Goal: Feedback & Contribution: Submit feedback/report problem

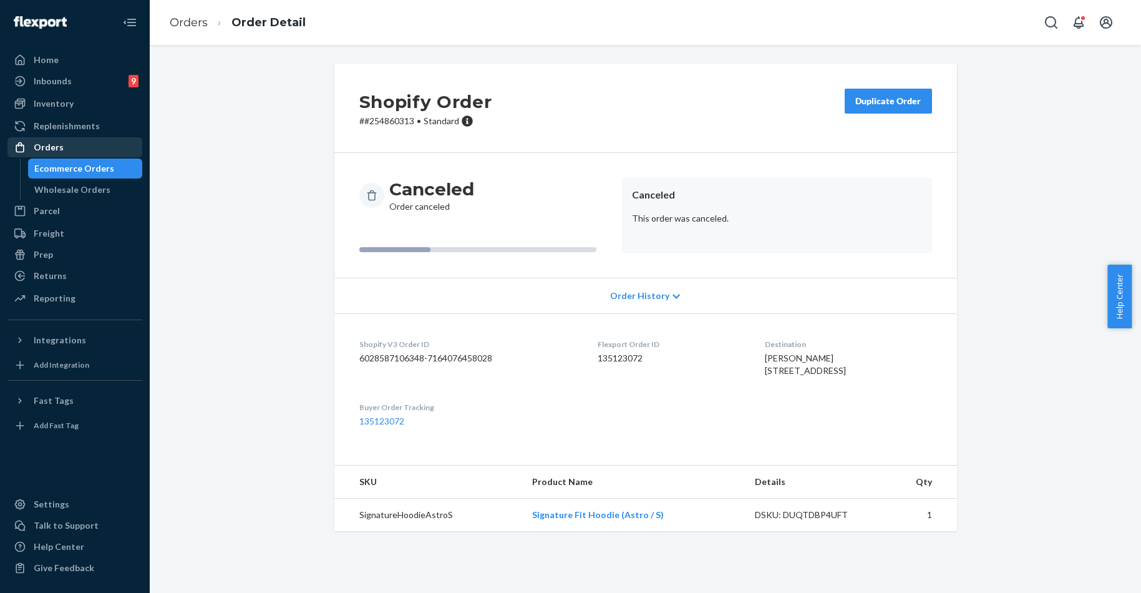
click at [69, 145] on div "Orders" at bounding box center [75, 147] width 132 height 17
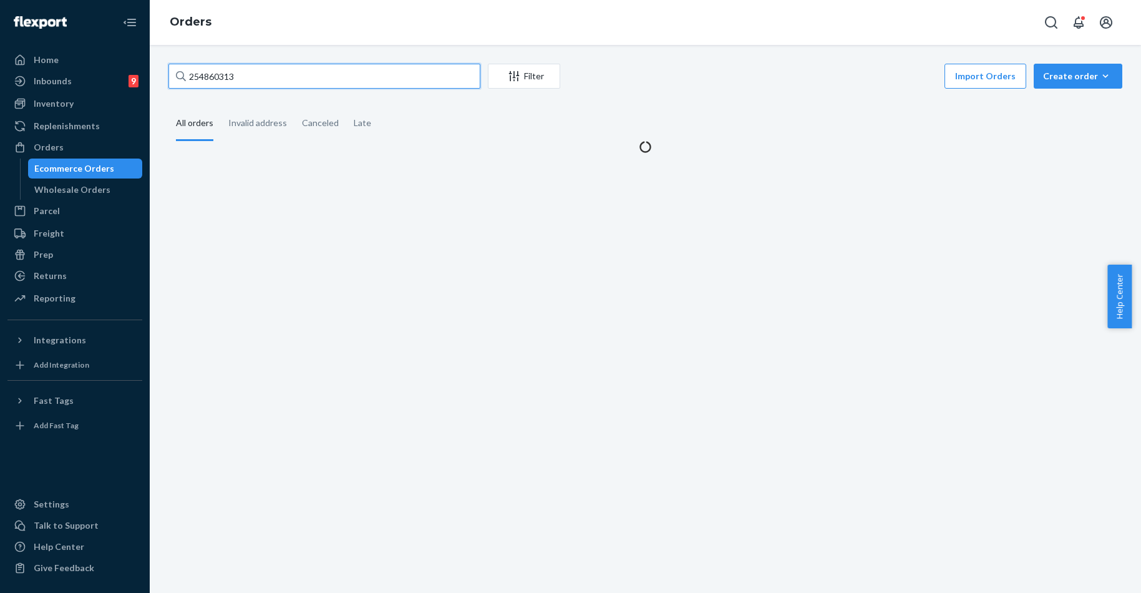
click at [260, 86] on input "254860313" at bounding box center [324, 76] width 312 height 25
paste input "606"
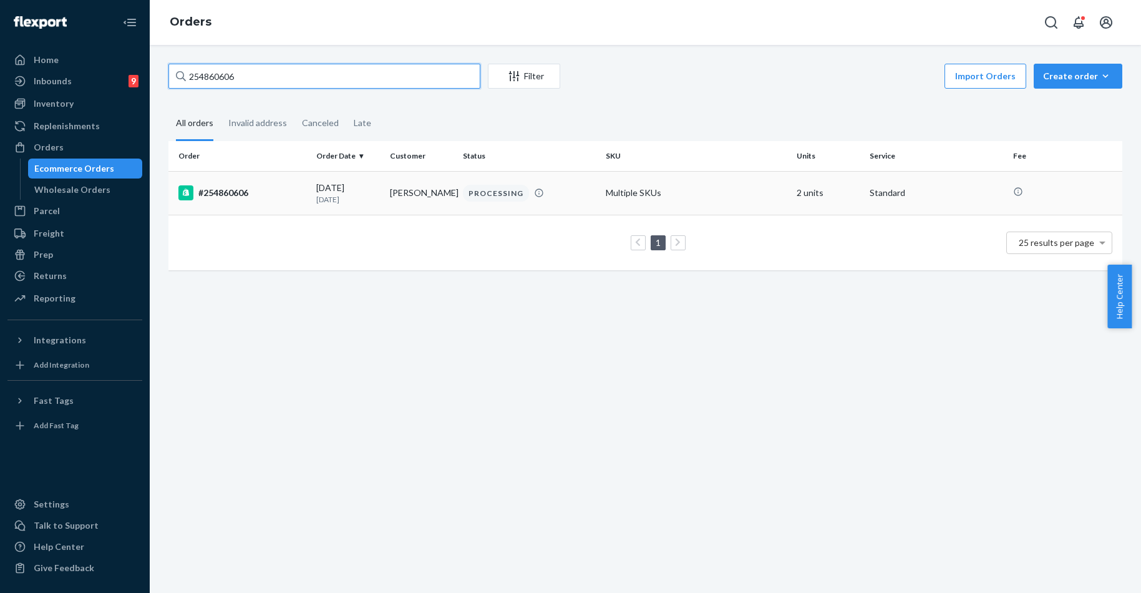
type input "254860606"
click at [250, 195] on div "#254860606" at bounding box center [242, 192] width 128 height 15
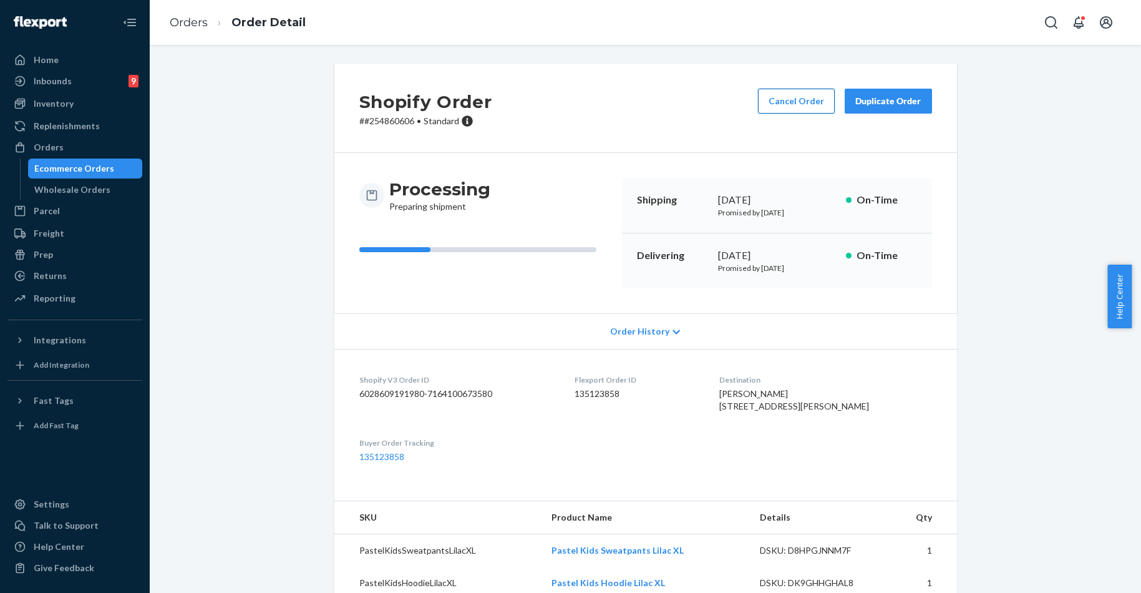
click at [788, 106] on button "Cancel Order" at bounding box center [796, 101] width 77 height 25
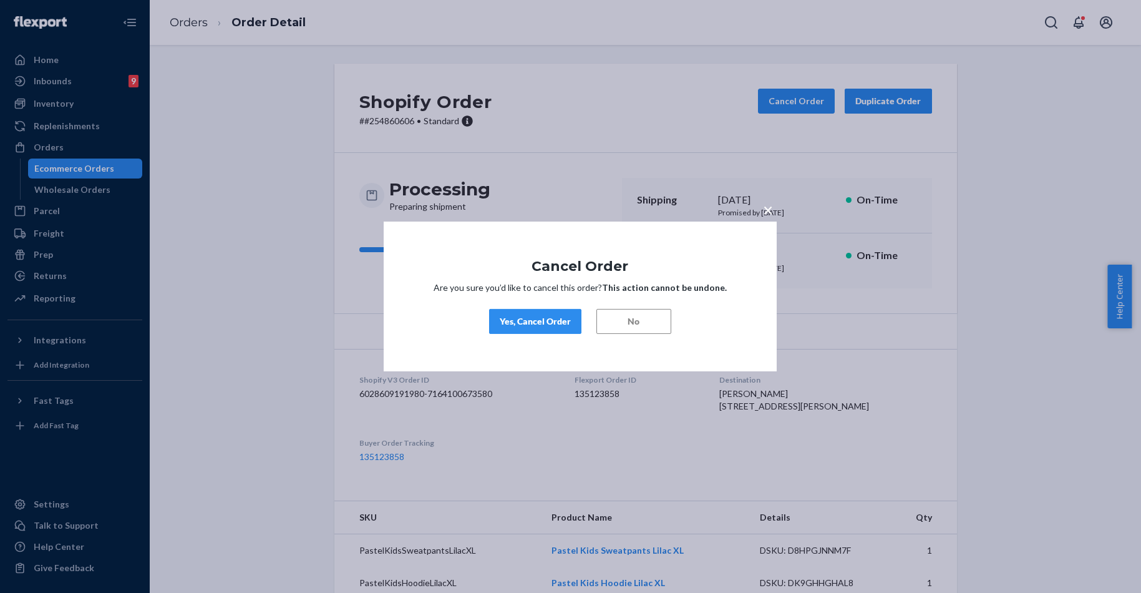
click at [545, 329] on button "Yes, Cancel Order" at bounding box center [535, 321] width 92 height 25
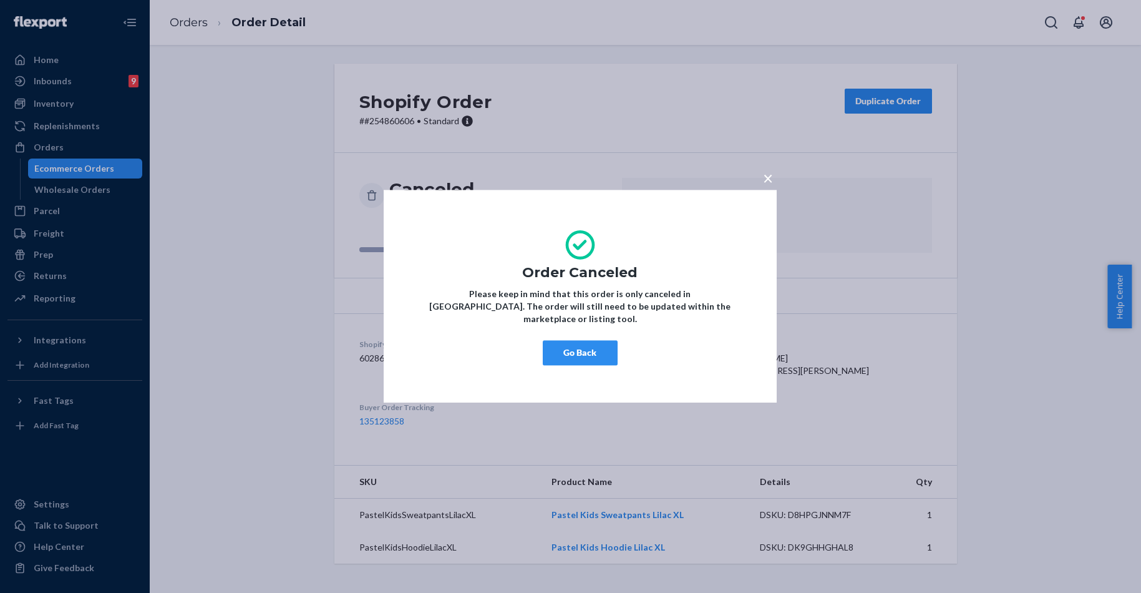
click at [568, 348] on button "Go Back" at bounding box center [580, 353] width 75 height 25
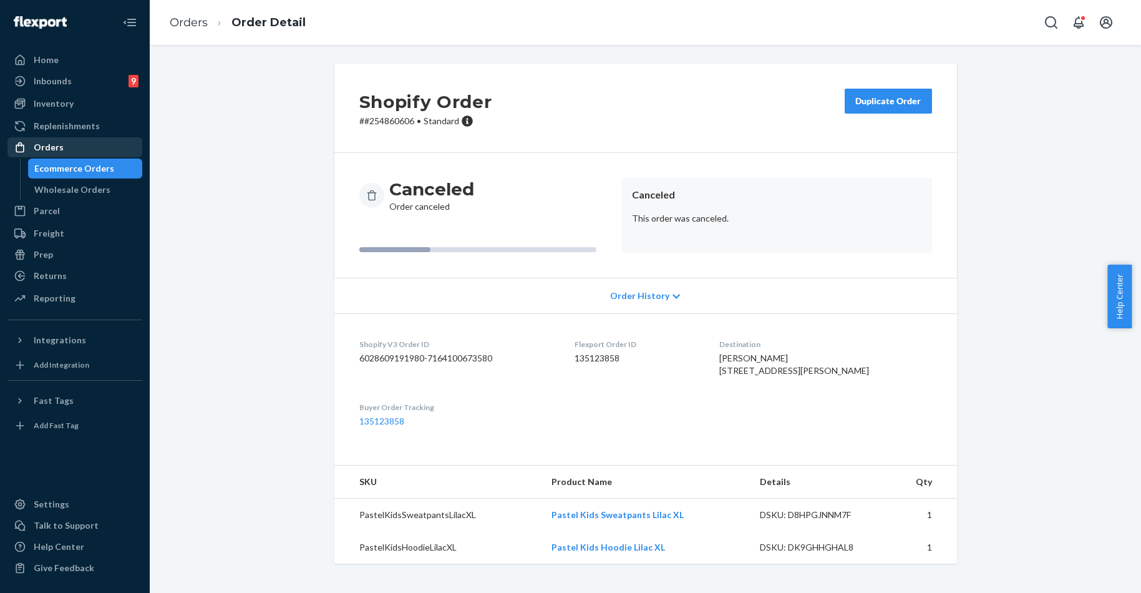
click at [44, 150] on div "Orders" at bounding box center [49, 147] width 30 height 12
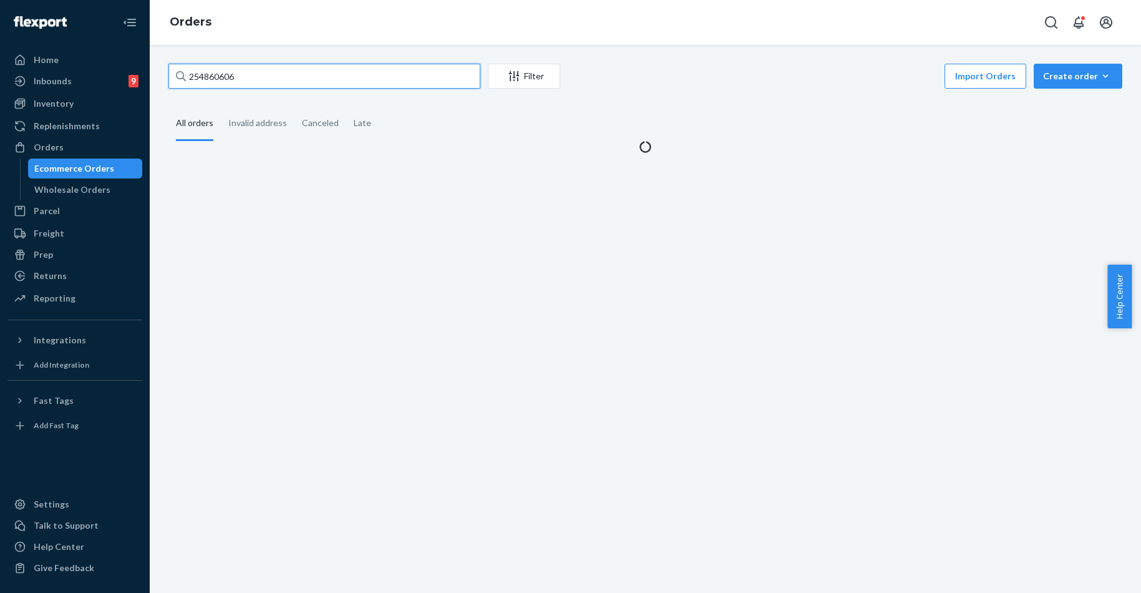
click at [313, 86] on input "254860606" at bounding box center [324, 76] width 312 height 25
paste input "0158"
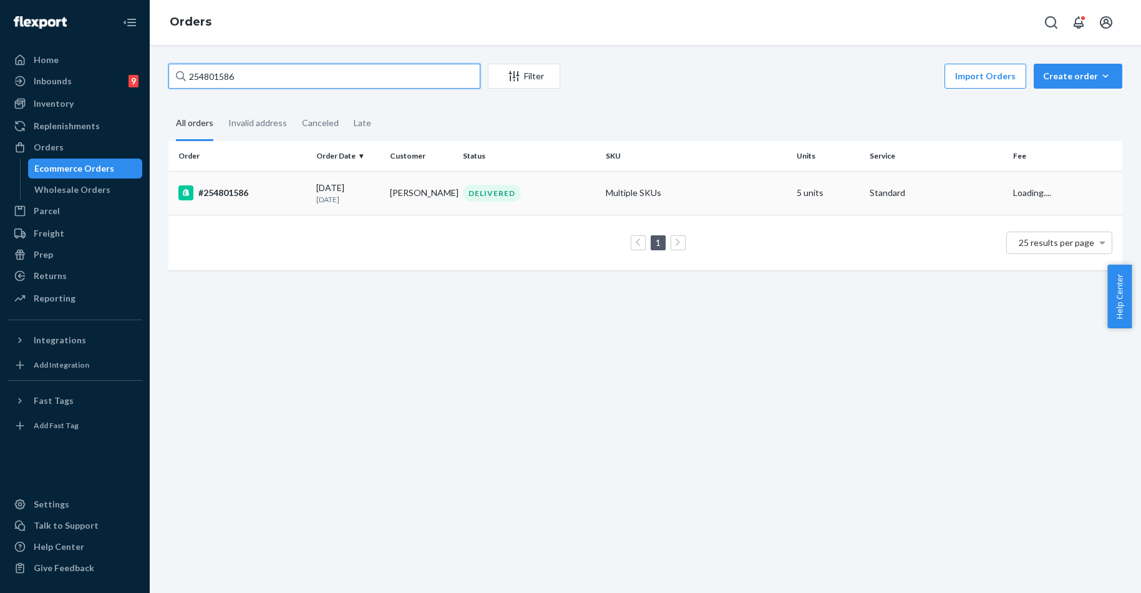
type input "254801586"
click at [228, 192] on div "#254801586" at bounding box center [242, 192] width 128 height 15
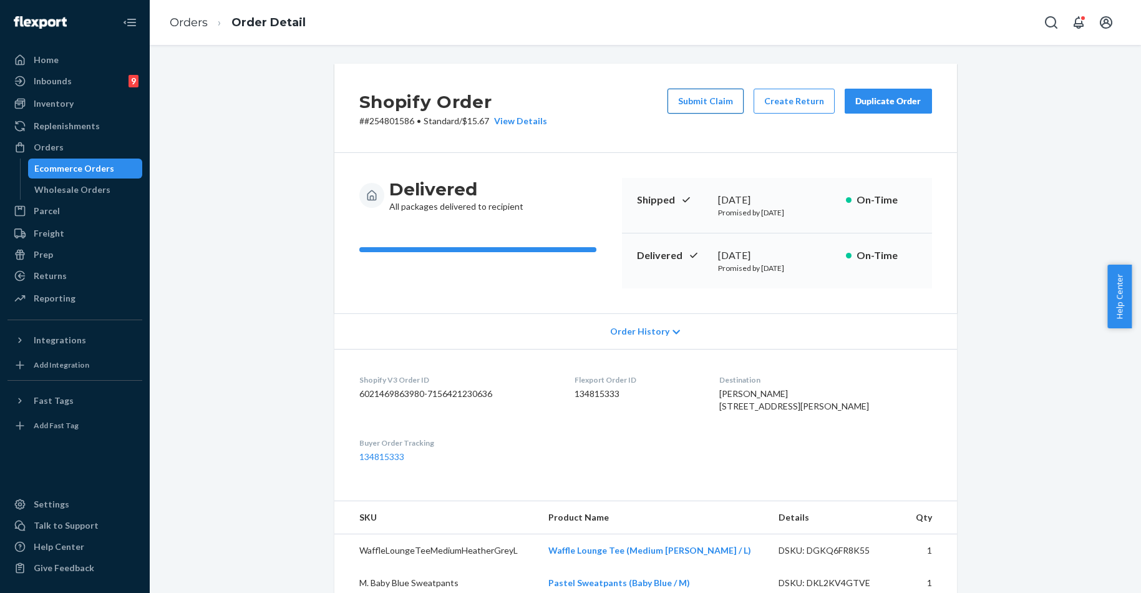
click at [708, 104] on button "Submit Claim" at bounding box center [706, 101] width 76 height 25
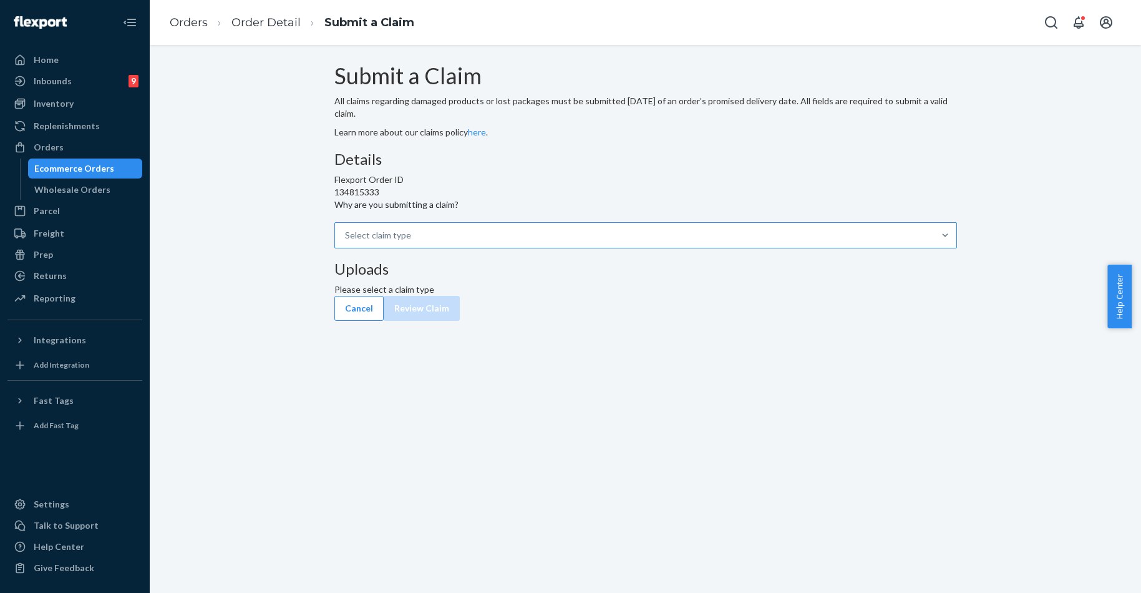
click at [547, 248] on div "Select claim type" at bounding box center [634, 235] width 599 height 25
click at [346, 241] on input "Why are you submitting a claim? Select claim type" at bounding box center [345, 235] width 1 height 12
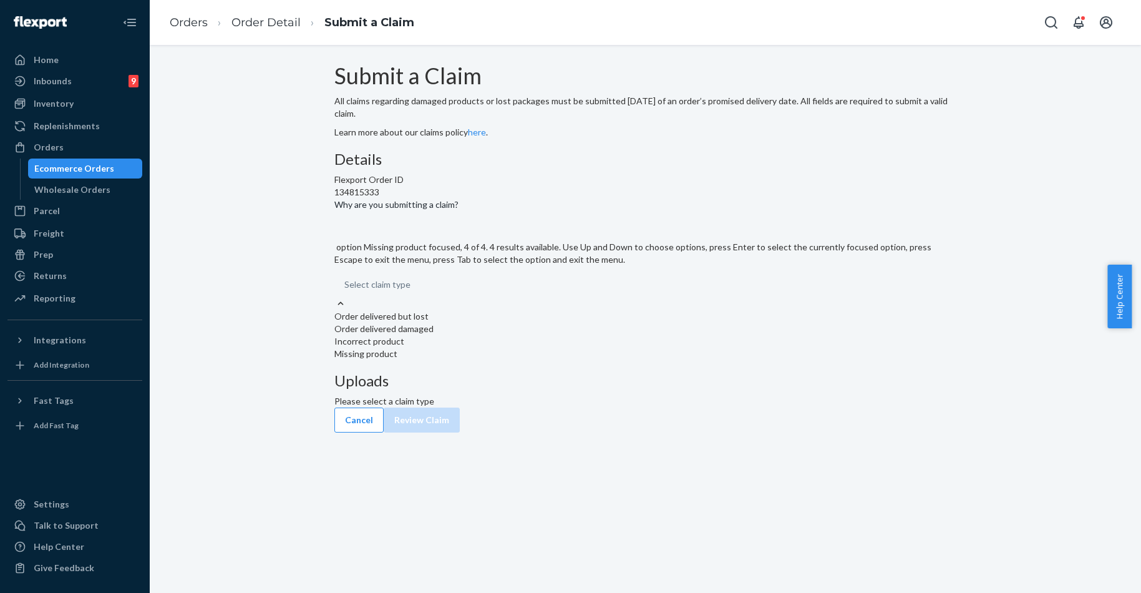
click at [528, 360] on div "Missing product" at bounding box center [645, 354] width 623 height 12
click at [346, 291] on input "Why are you submitting a claim? option Missing product focused, 4 of 4. 4 resul…" at bounding box center [344, 284] width 1 height 12
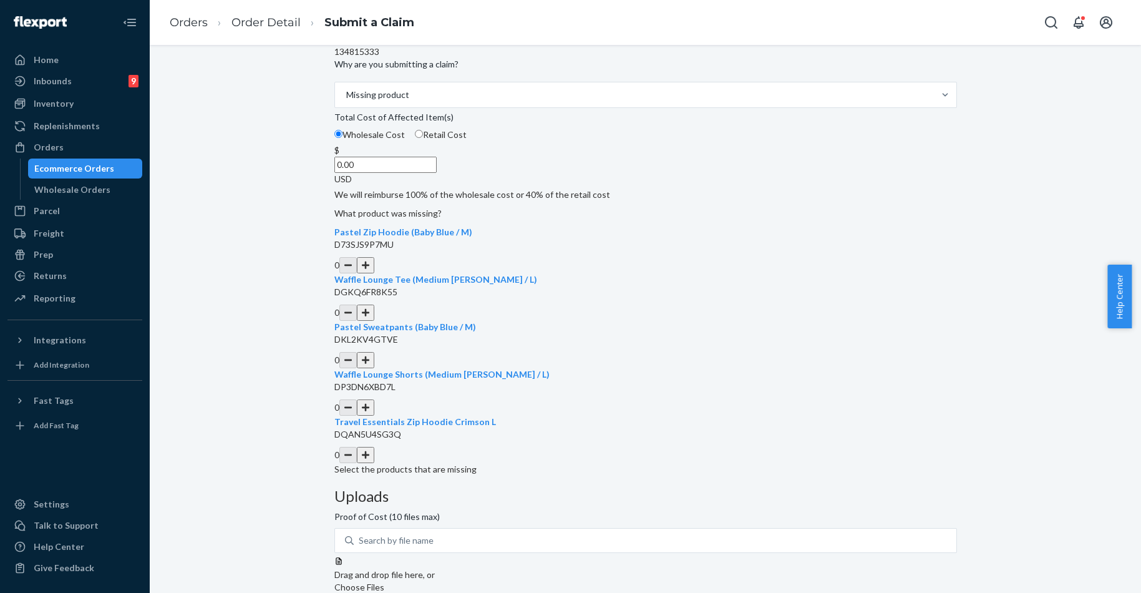
scroll to position [155, 0]
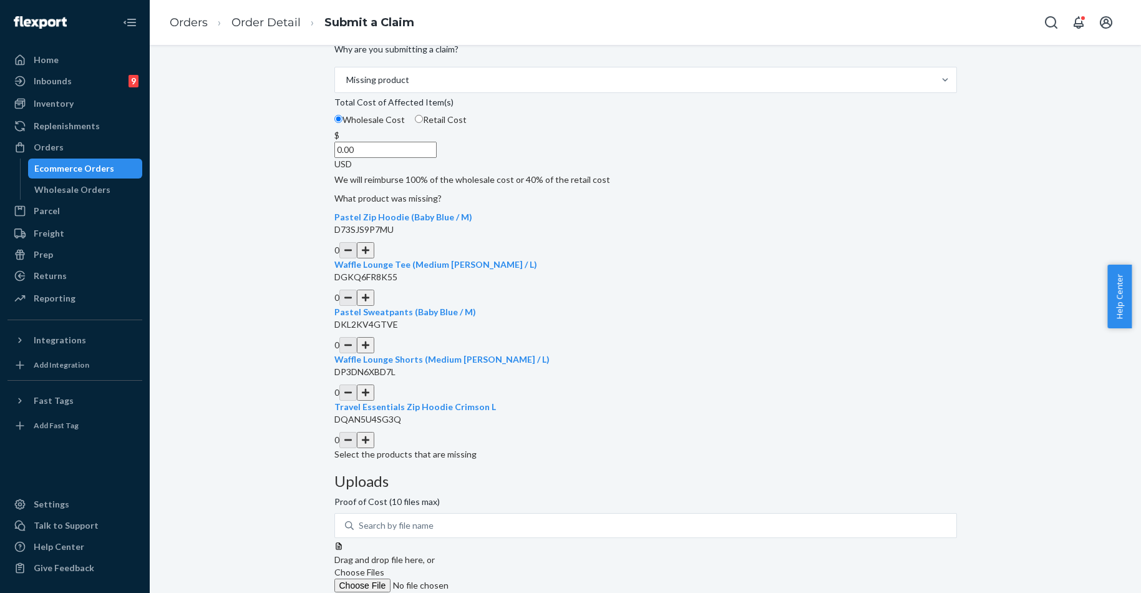
click at [374, 258] on button "button" at bounding box center [365, 250] width 17 height 16
click at [374, 306] on button "button" at bounding box center [365, 298] width 17 height 16
click at [374, 353] on button "button" at bounding box center [365, 345] width 17 height 16
click at [374, 448] on button "button" at bounding box center [365, 440] width 17 height 16
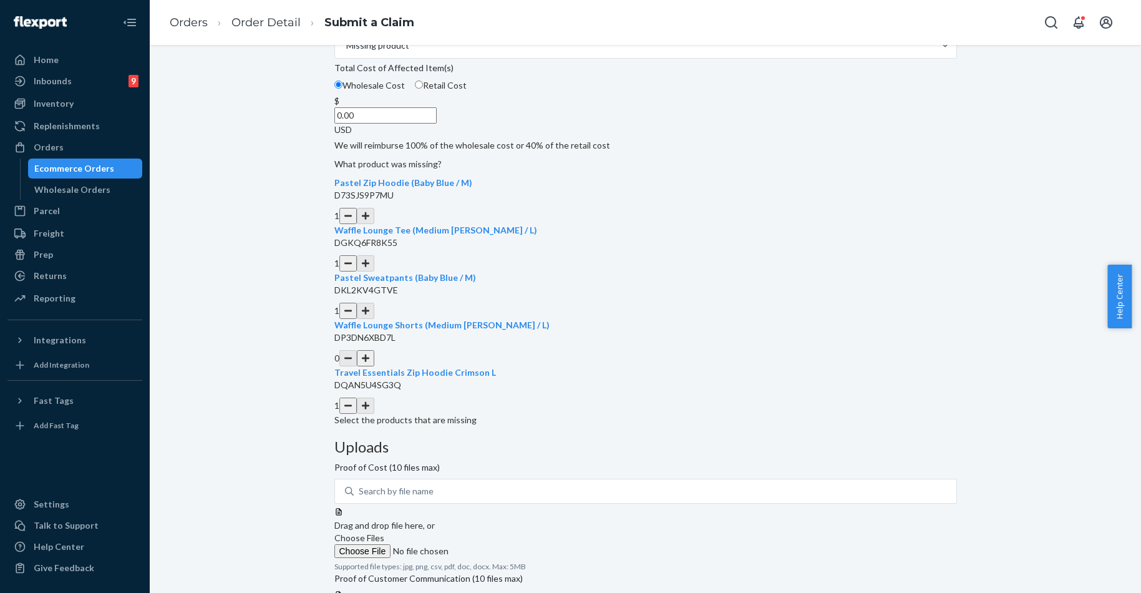
scroll to position [95, 0]
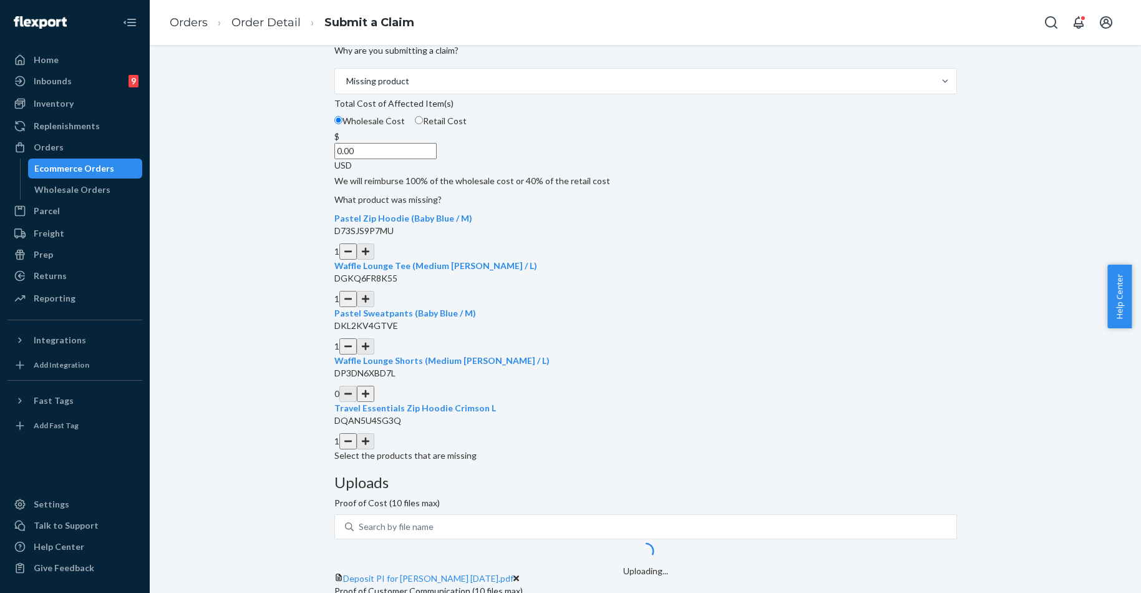
scroll to position [220, 0]
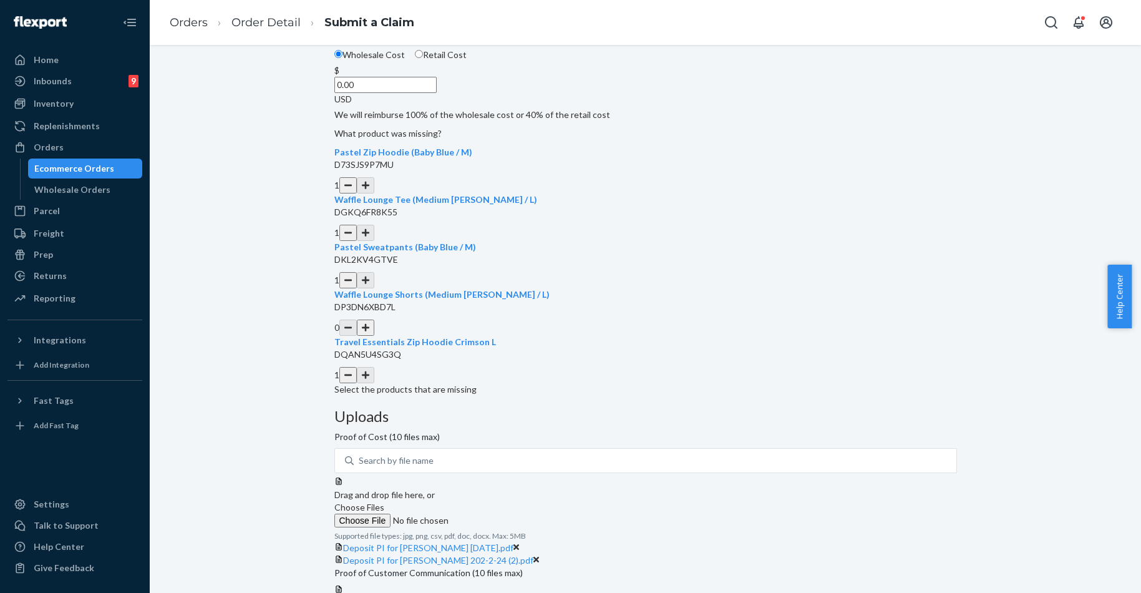
click at [783, 476] on div at bounding box center [645, 476] width 623 height 0
click at [384, 502] on span "Choose Files" at bounding box center [359, 507] width 50 height 11
click at [504, 514] on input "Choose Files" at bounding box center [419, 521] width 170 height 14
drag, startPoint x: 522, startPoint y: 163, endPoint x: 616, endPoint y: 176, distance: 95.0
click at [616, 176] on div "Details Flexport Order ID 134815333 Why are you submitting a claim? Missing pro…" at bounding box center [645, 163] width 623 height 465
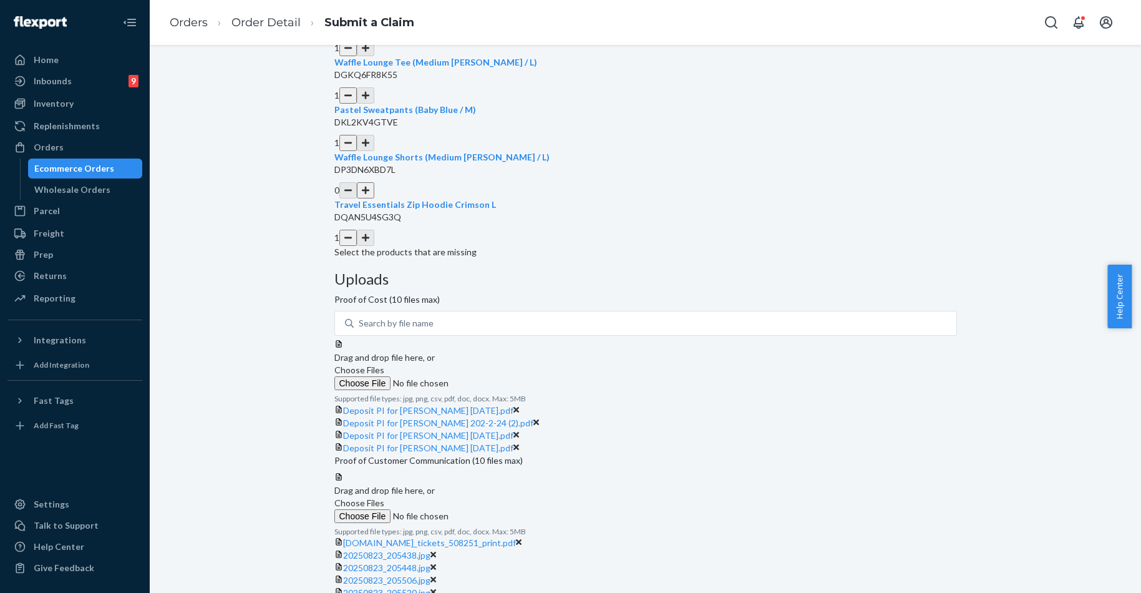
scroll to position [470, 0]
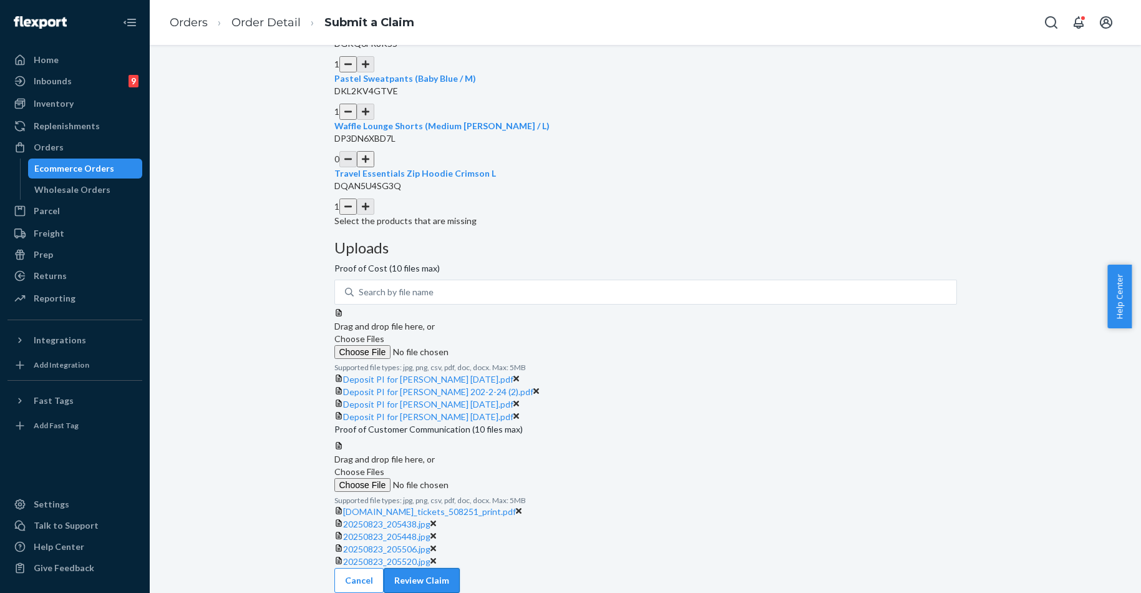
type input "184.00"
click at [460, 578] on button "Review Claim" at bounding box center [422, 580] width 76 height 25
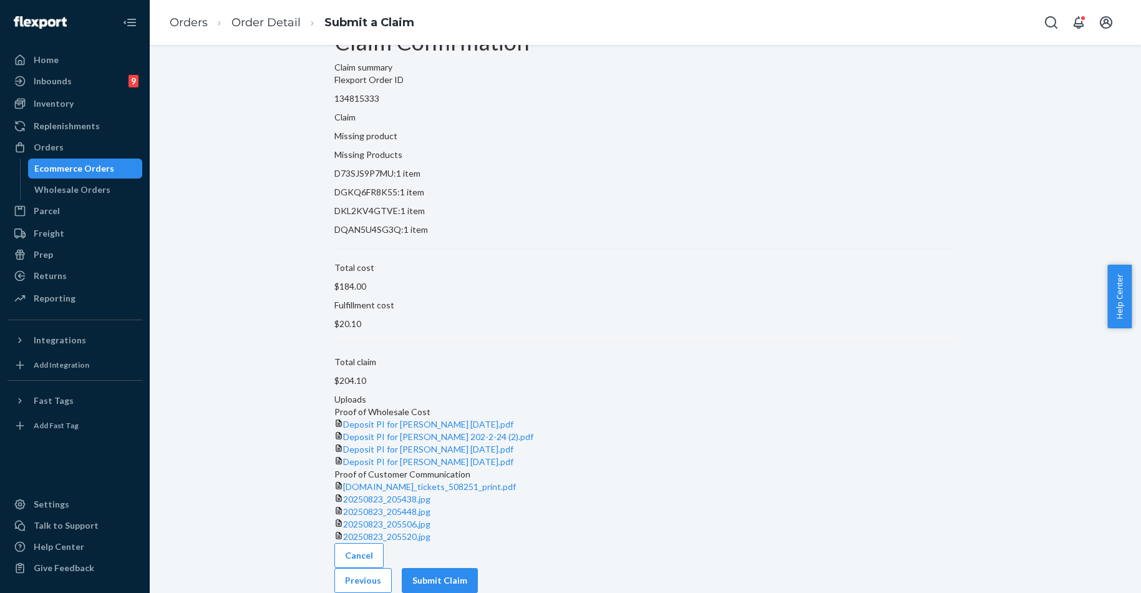
scroll to position [231, 0]
click at [478, 577] on button "Submit Claim" at bounding box center [440, 580] width 76 height 25
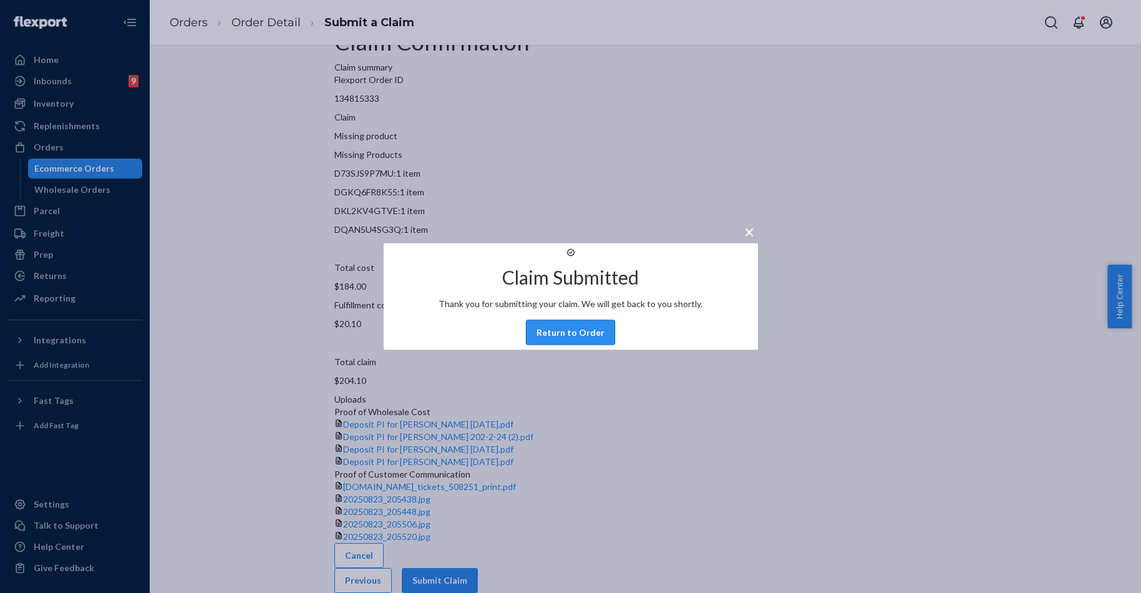
click at [571, 342] on button "Return to Order" at bounding box center [570, 332] width 89 height 25
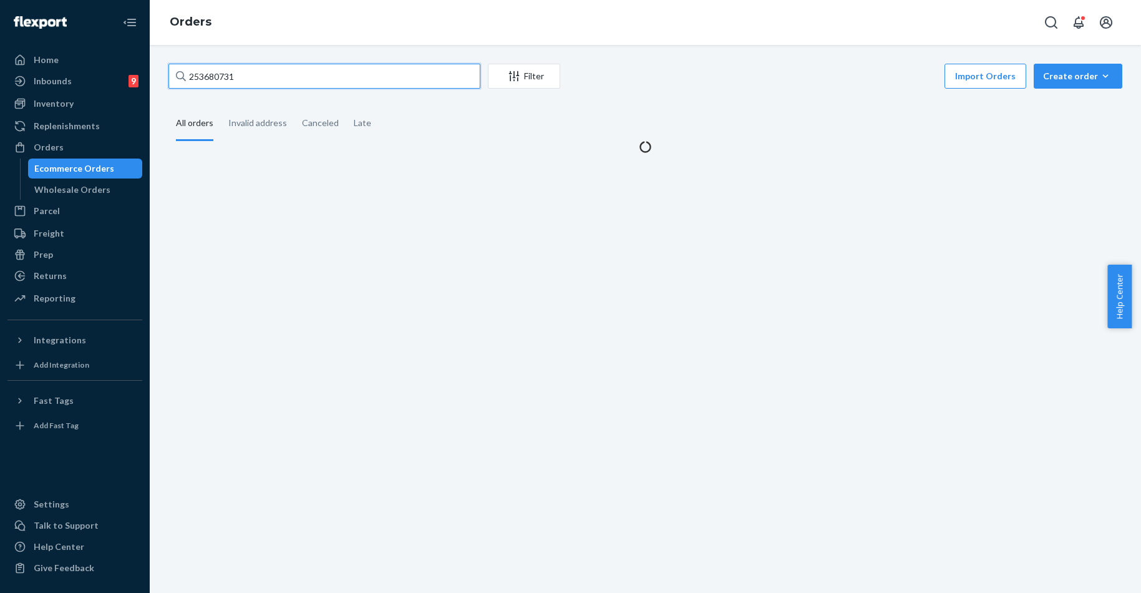
click at [246, 80] on input "253680731" at bounding box center [324, 76] width 312 height 25
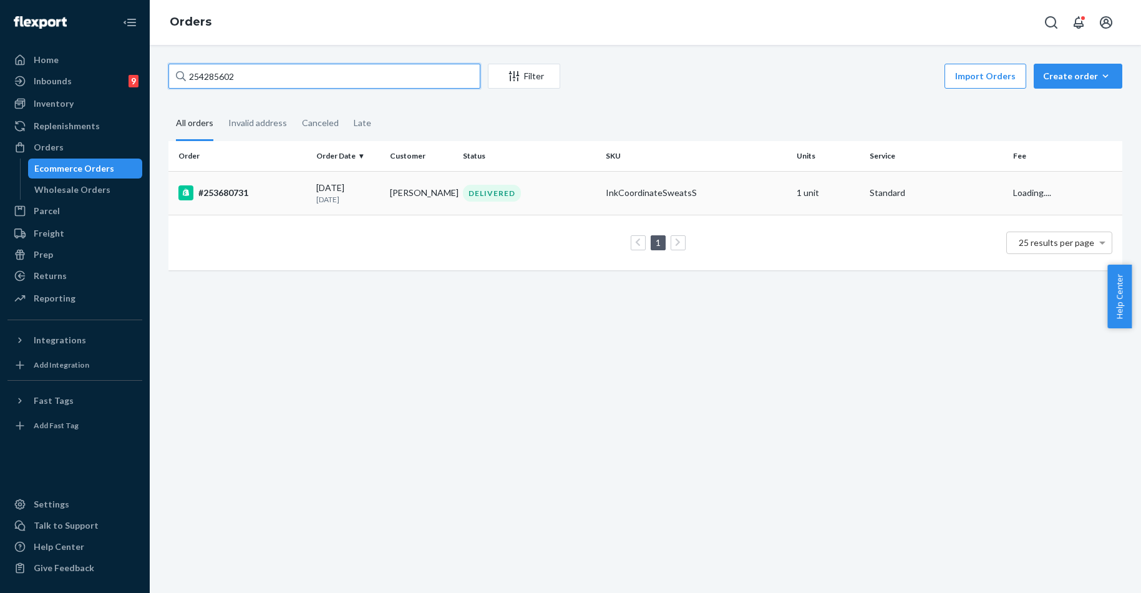
type input "254285602"
click at [244, 186] on div "#253680731" at bounding box center [242, 192] width 128 height 15
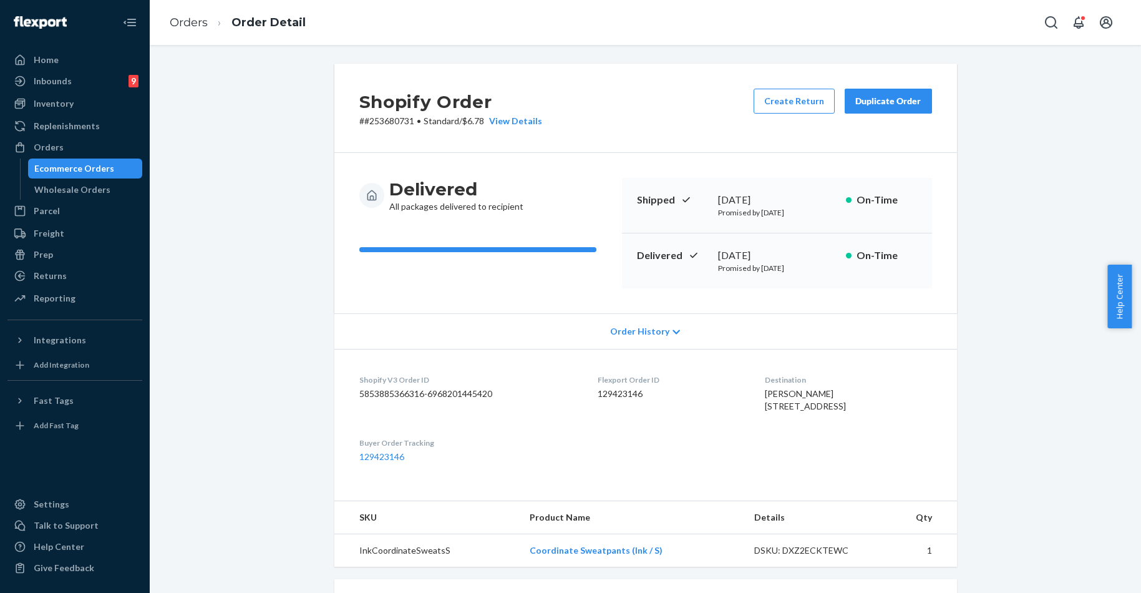
click at [888, 109] on button "Duplicate Order" at bounding box center [888, 101] width 87 height 25
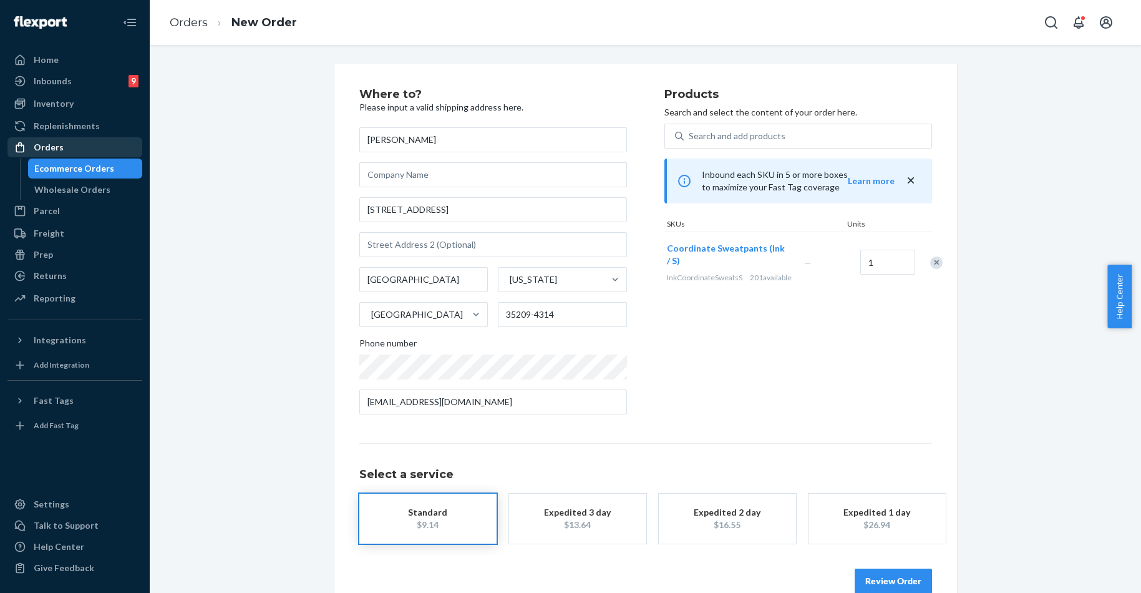
click at [60, 143] on div "Orders" at bounding box center [49, 147] width 30 height 12
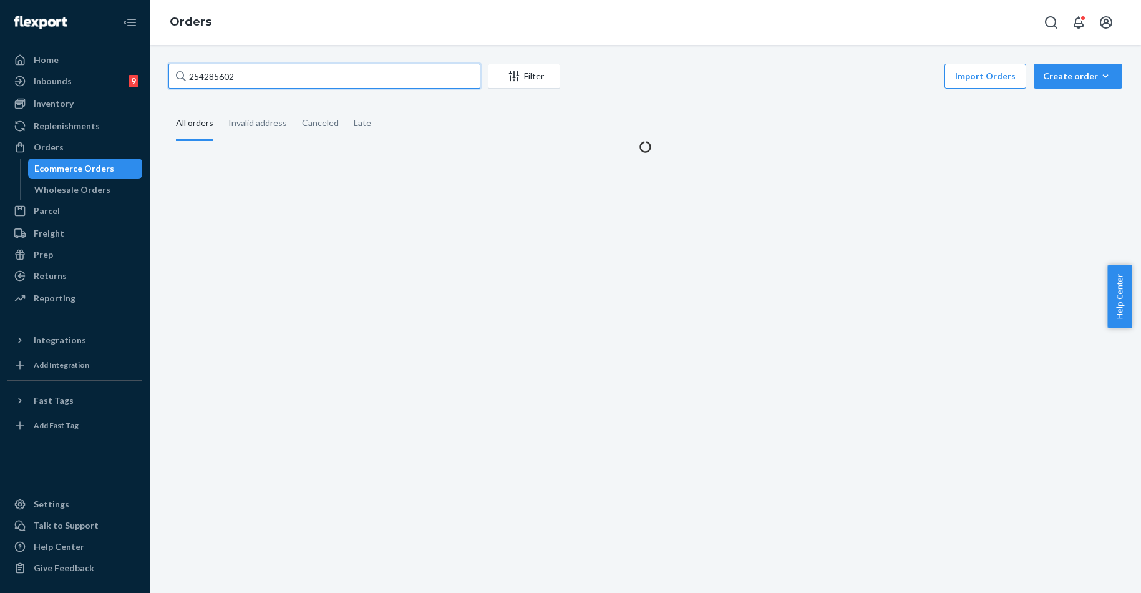
click at [262, 75] on input "254285602" at bounding box center [324, 76] width 312 height 25
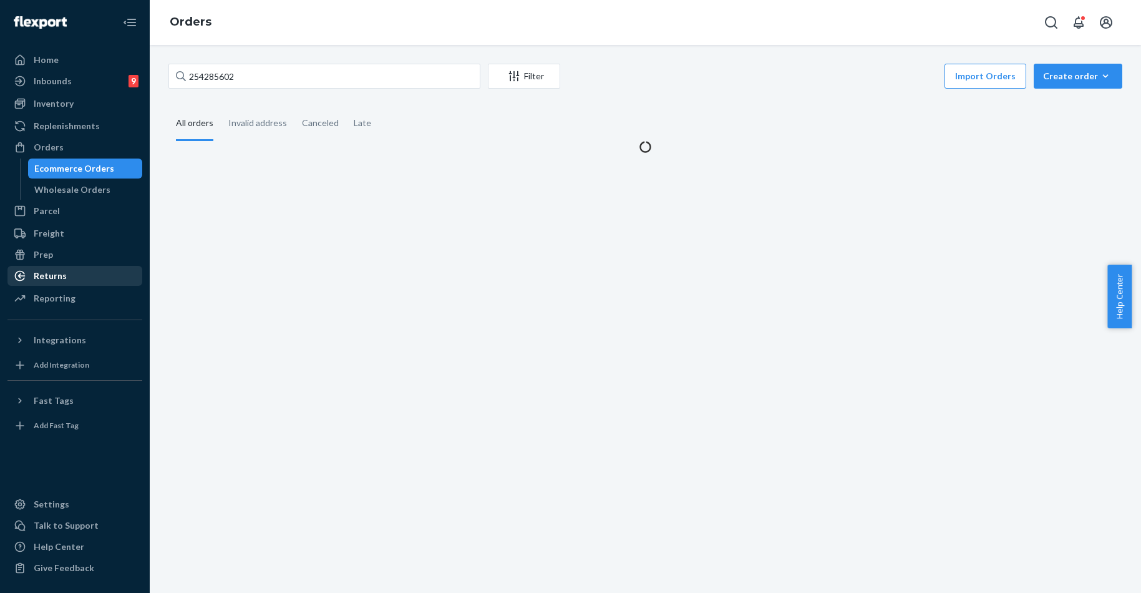
click at [56, 274] on div "Returns" at bounding box center [50, 276] width 33 height 12
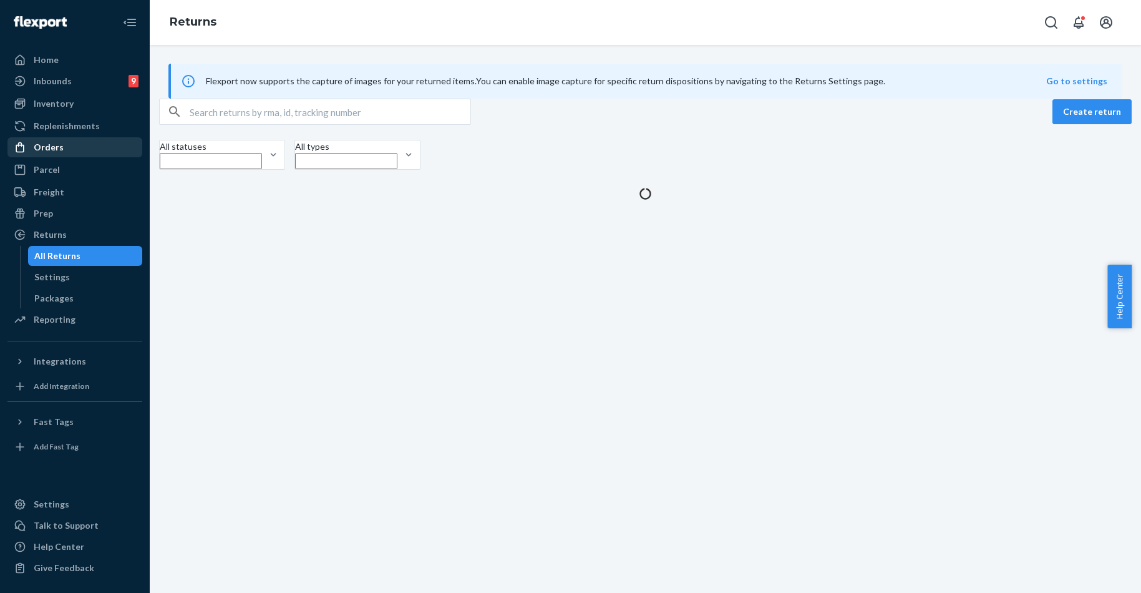
click at [52, 143] on div "Orders" at bounding box center [49, 147] width 30 height 12
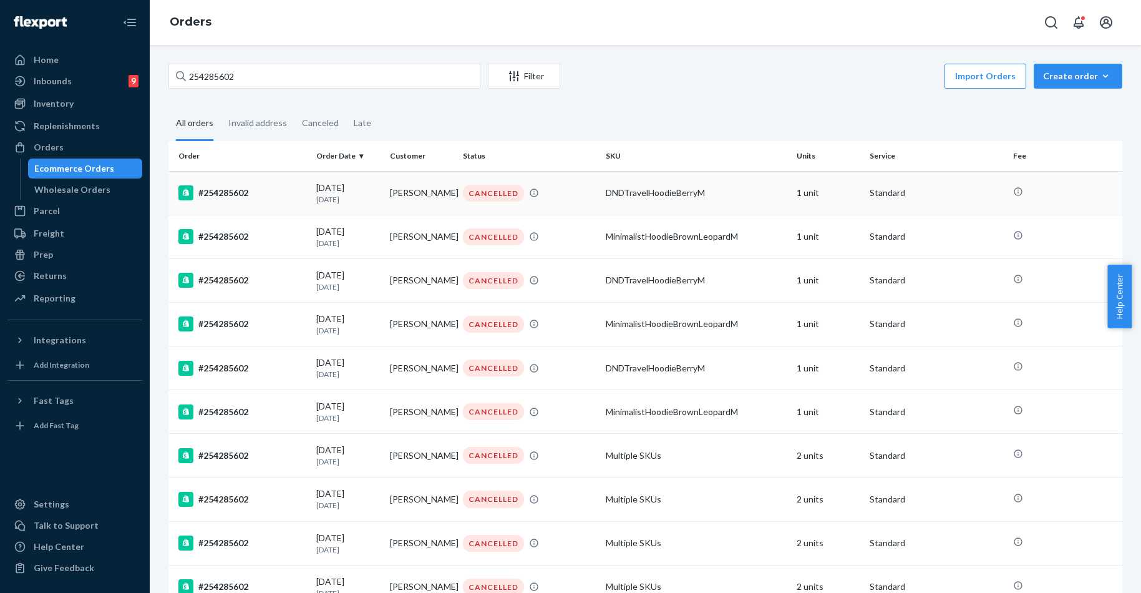
click at [282, 198] on div "#254285602" at bounding box center [242, 192] width 128 height 15
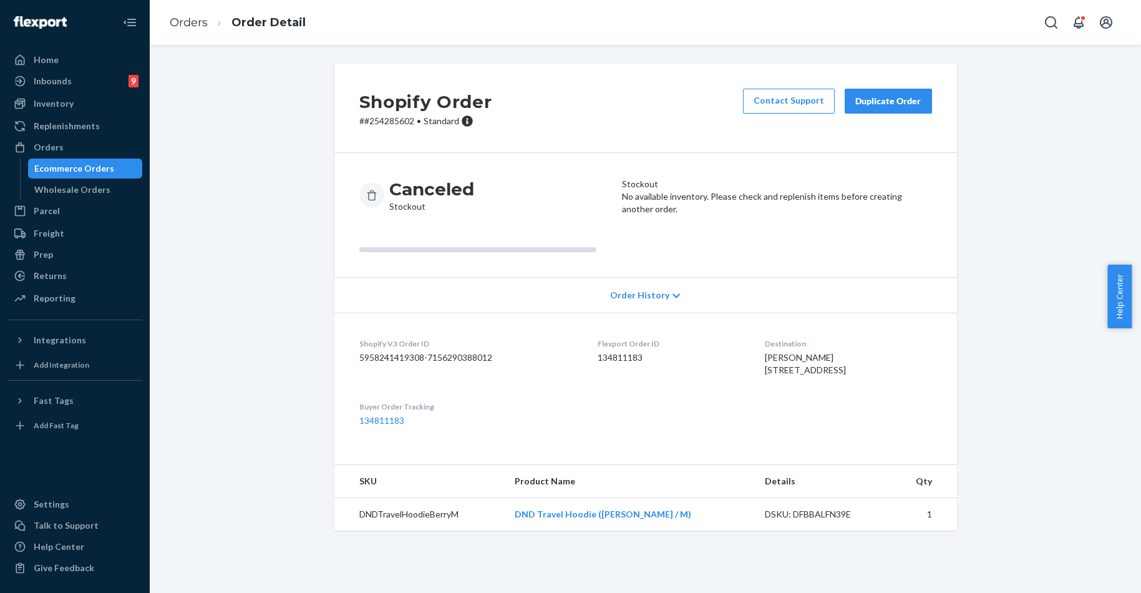
click at [893, 94] on button "Duplicate Order" at bounding box center [888, 101] width 87 height 25
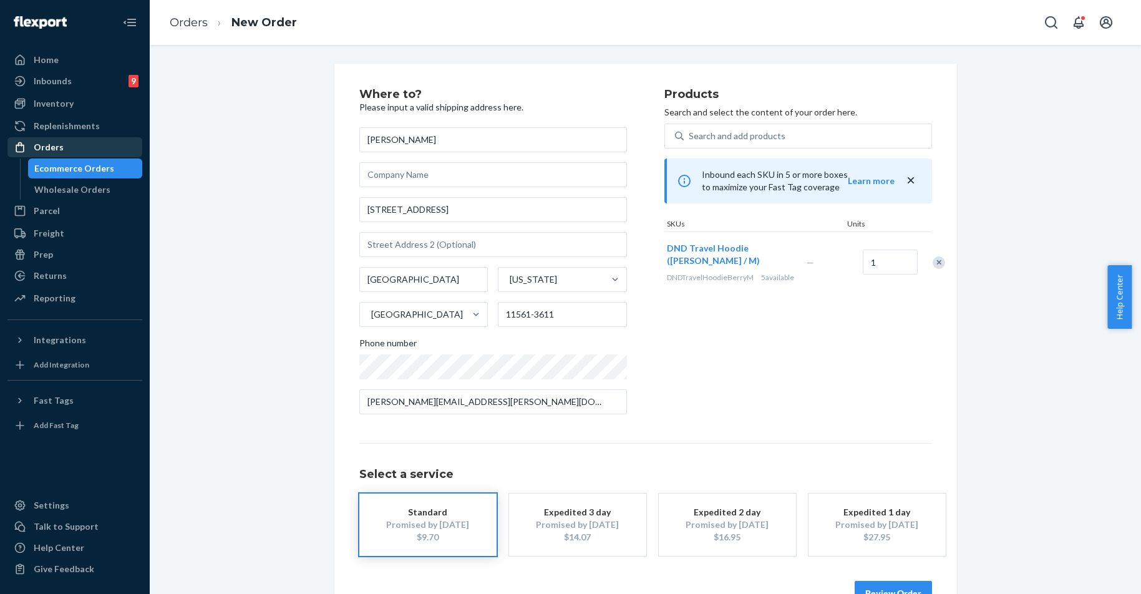
click at [54, 147] on div "Orders" at bounding box center [49, 147] width 30 height 12
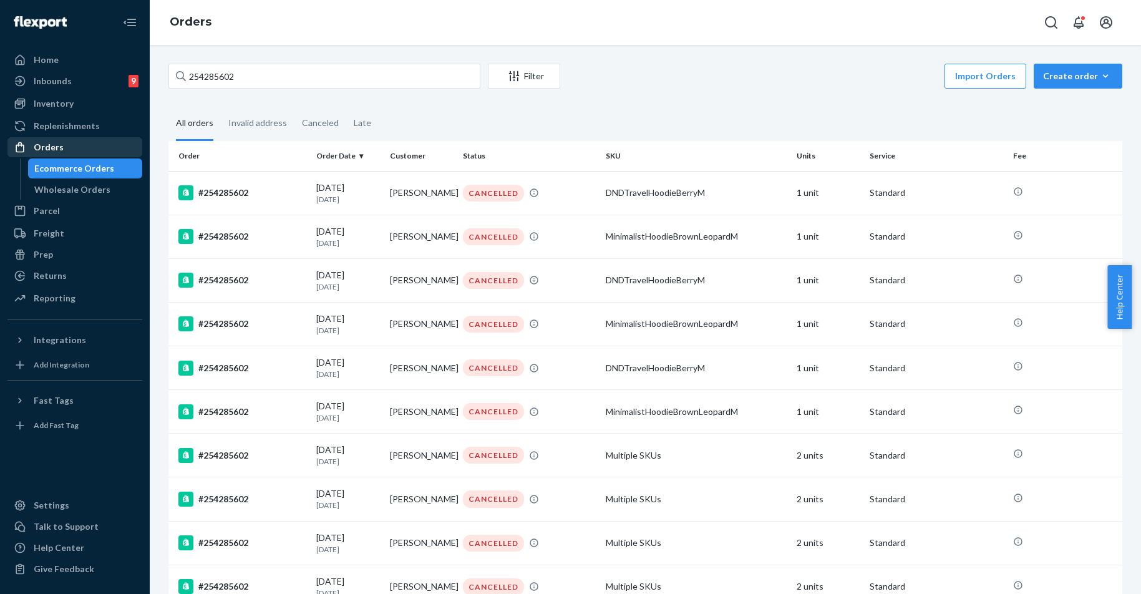
click at [57, 146] on div "Orders" at bounding box center [49, 147] width 30 height 12
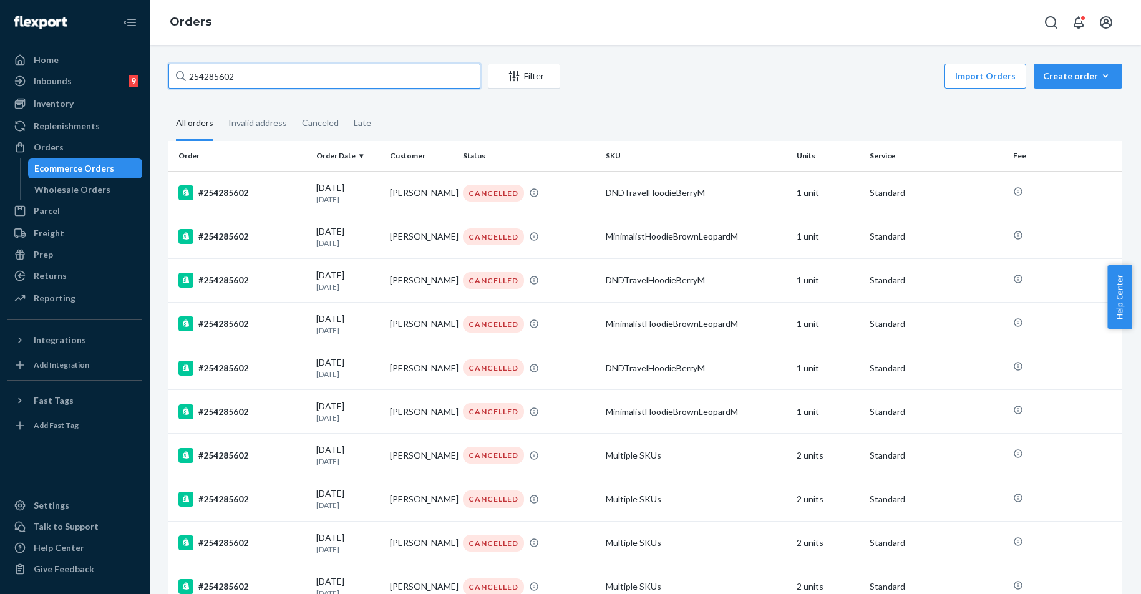
click at [276, 72] on input "254285602" at bounding box center [324, 76] width 312 height 25
paste input "825809"
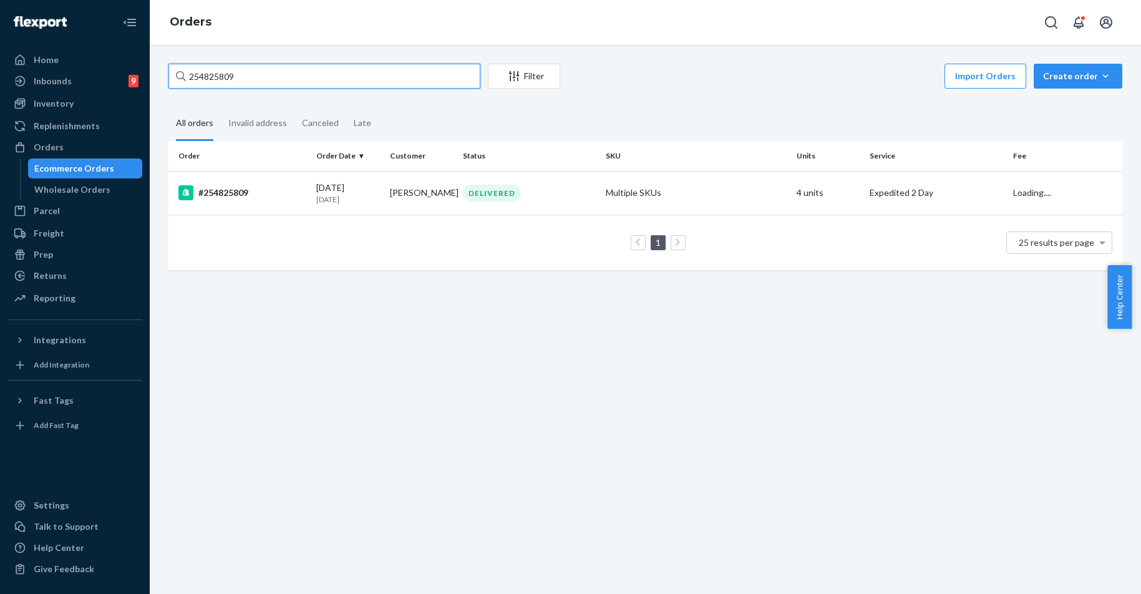
type input "254825809"
click at [231, 189] on div "#254825809" at bounding box center [242, 192] width 128 height 15
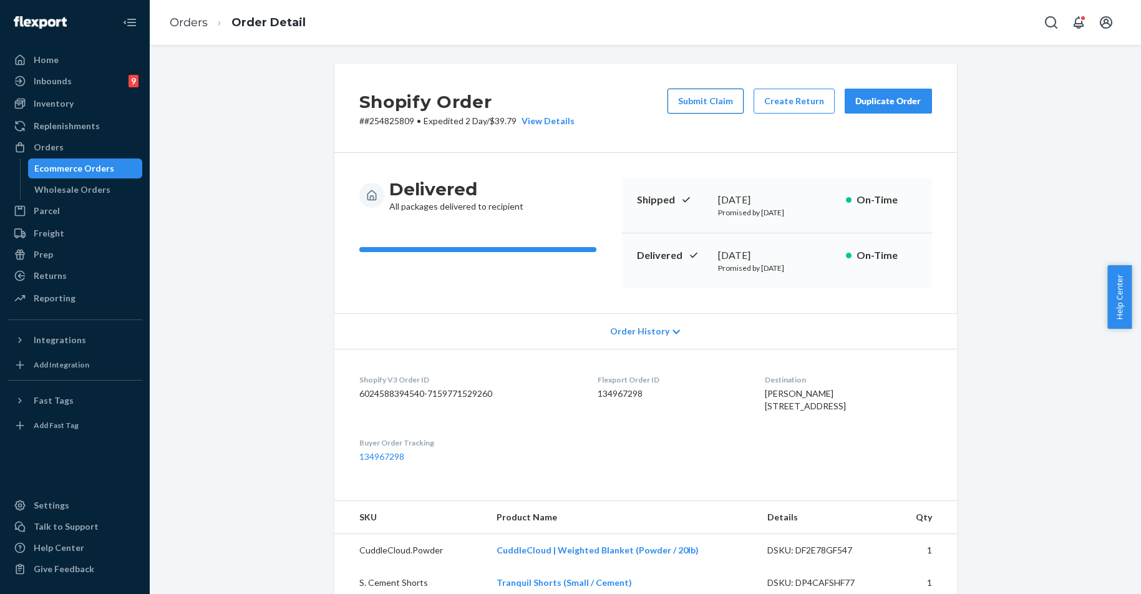
click at [708, 90] on button "Submit Claim" at bounding box center [706, 101] width 76 height 25
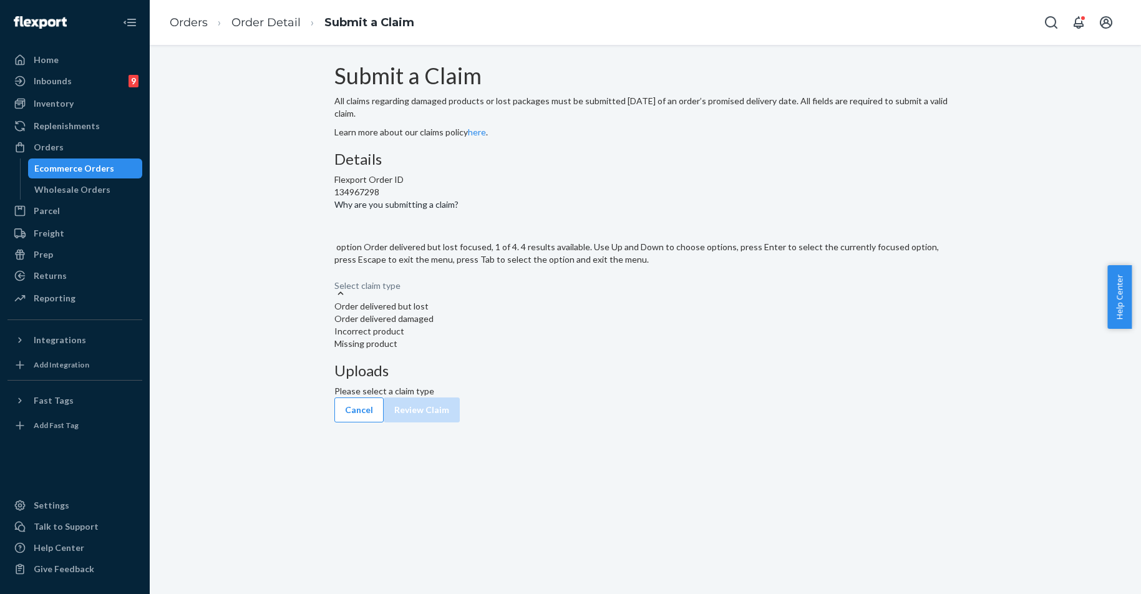
click at [543, 287] on div "Select claim type" at bounding box center [645, 279] width 623 height 15
click at [336, 286] on input "Why are you submitting a claim? option Order delivered but lost focused, 1 of 4…" at bounding box center [334, 279] width 1 height 12
click at [522, 338] on div "Incorrect product" at bounding box center [645, 331] width 623 height 12
click at [336, 286] on input "Why are you submitting a claim? option Incorrect product focused, 3 of 4. 4 res…" at bounding box center [334, 279] width 1 height 12
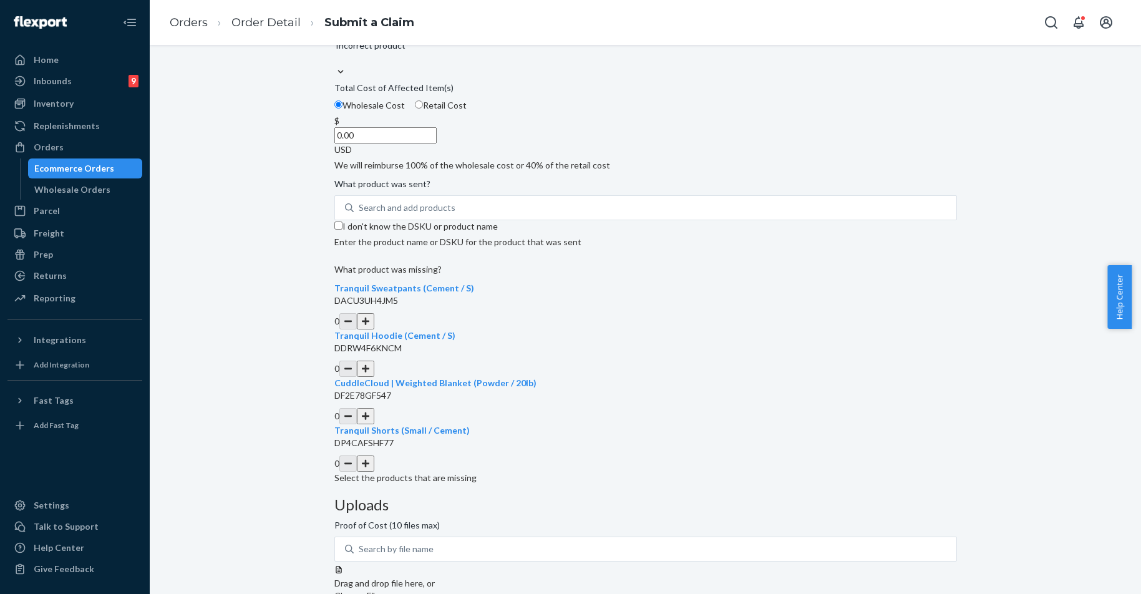
scroll to position [217, 0]
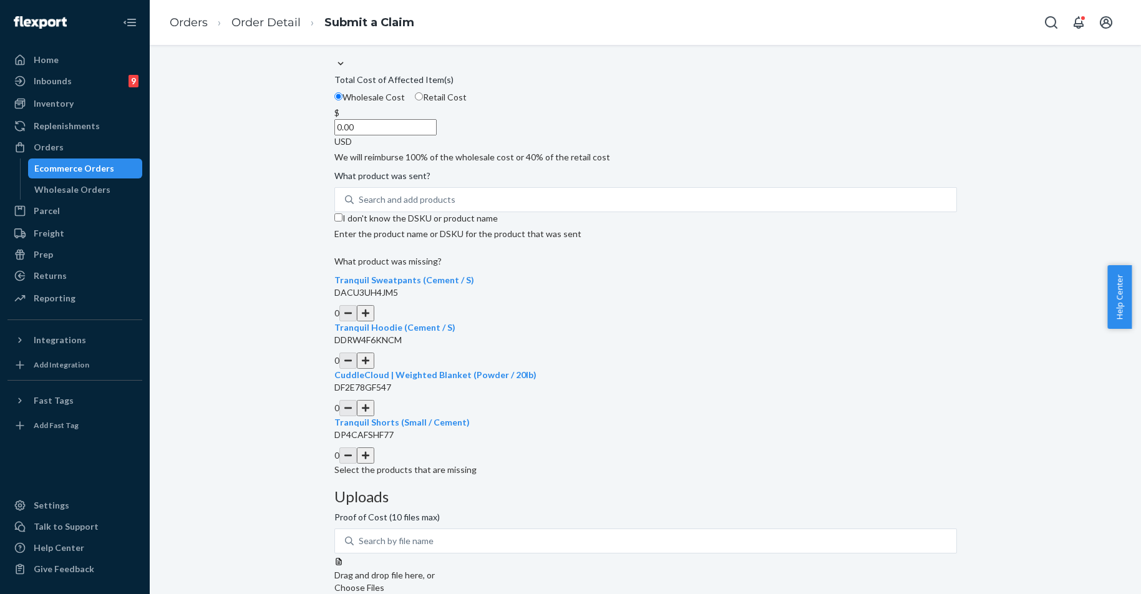
click at [374, 321] on button "button" at bounding box center [365, 313] width 17 height 16
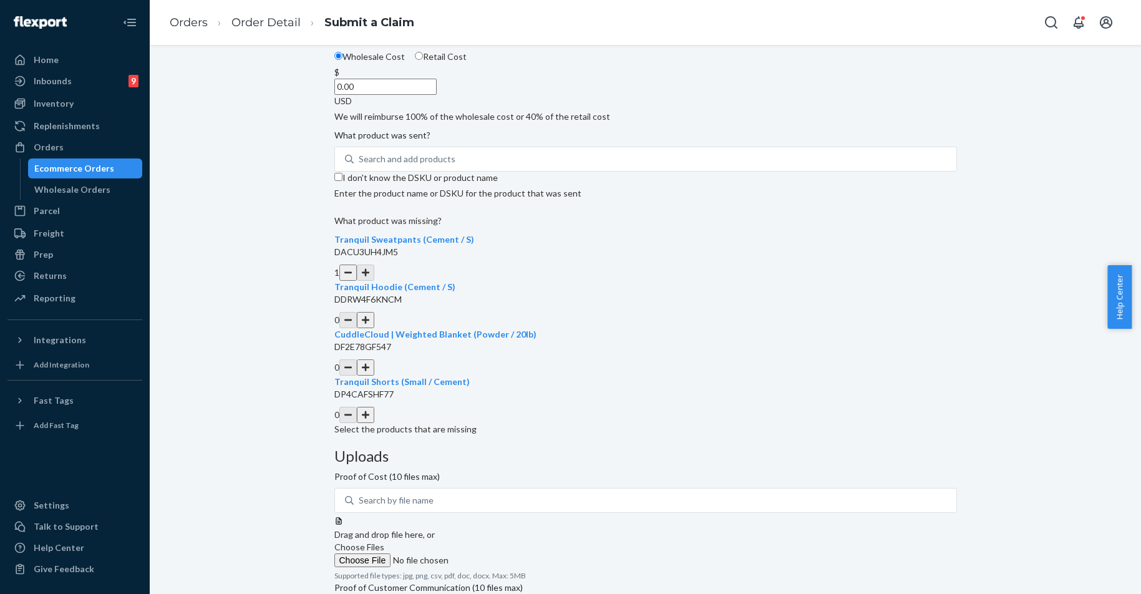
click at [374, 328] on button "button" at bounding box center [365, 320] width 17 height 16
click at [374, 376] on button "button" at bounding box center [365, 367] width 17 height 16
click at [374, 423] on button "button" at bounding box center [365, 415] width 17 height 16
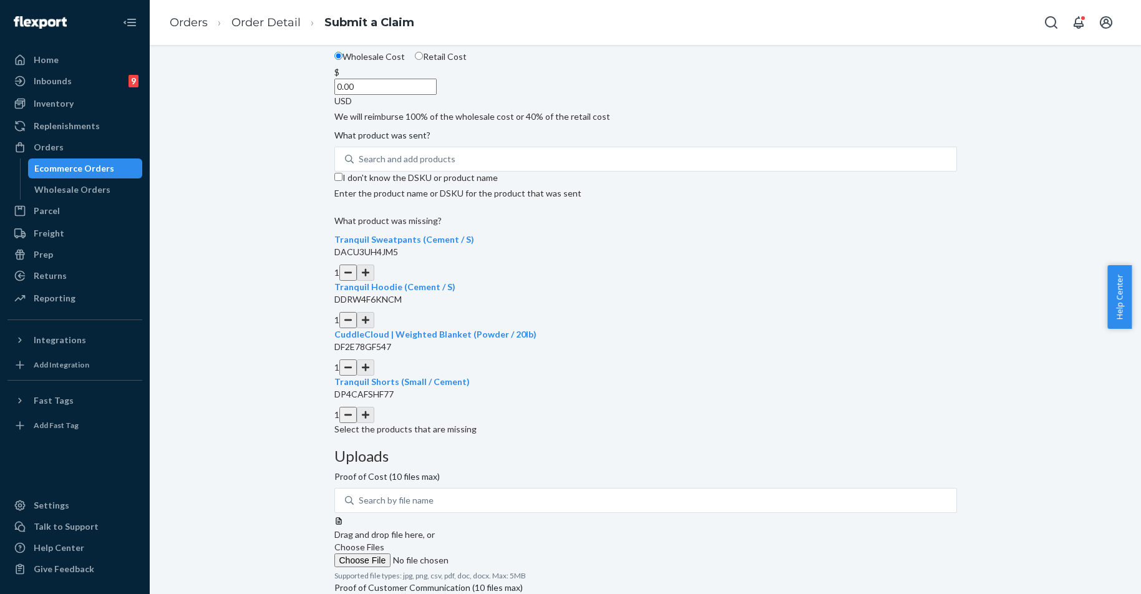
click at [431, 147] on span "What product was sent?" at bounding box center [382, 137] width 96 height 17
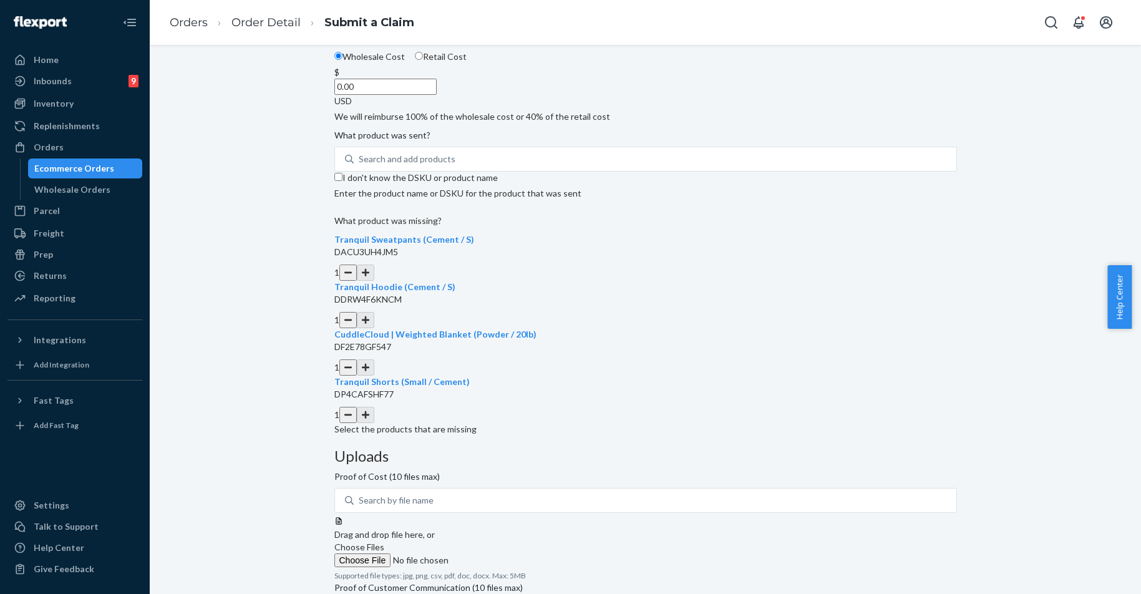
click at [360, 165] on input "Search and add products" at bounding box center [359, 159] width 1 height 12
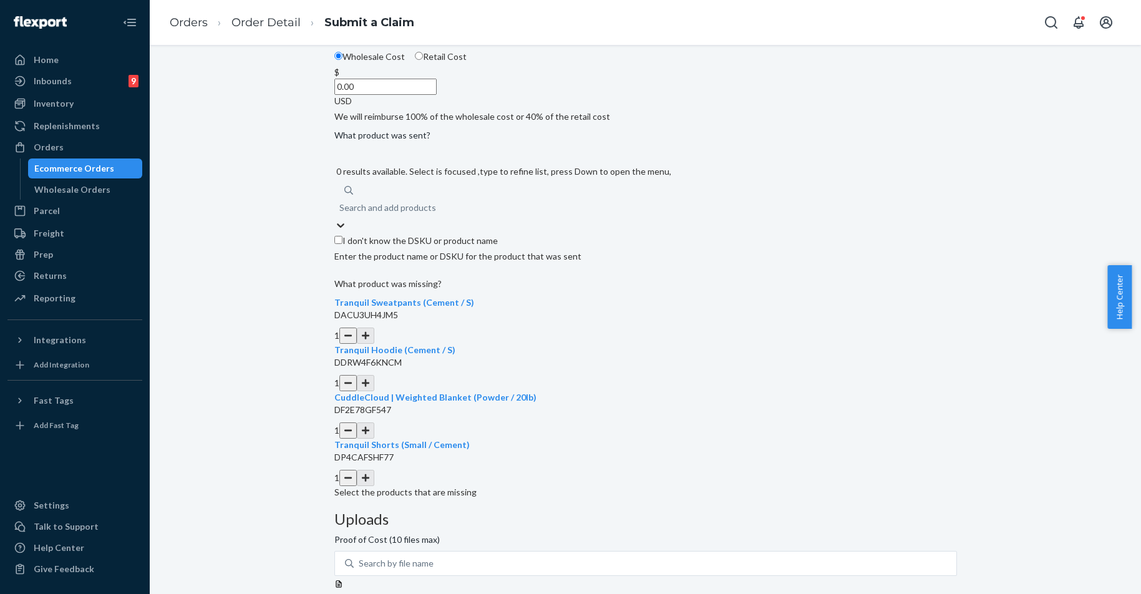
paste input "Standard Hoodie - Olive/M"
type input "Standard Hoodie - Olive/M"
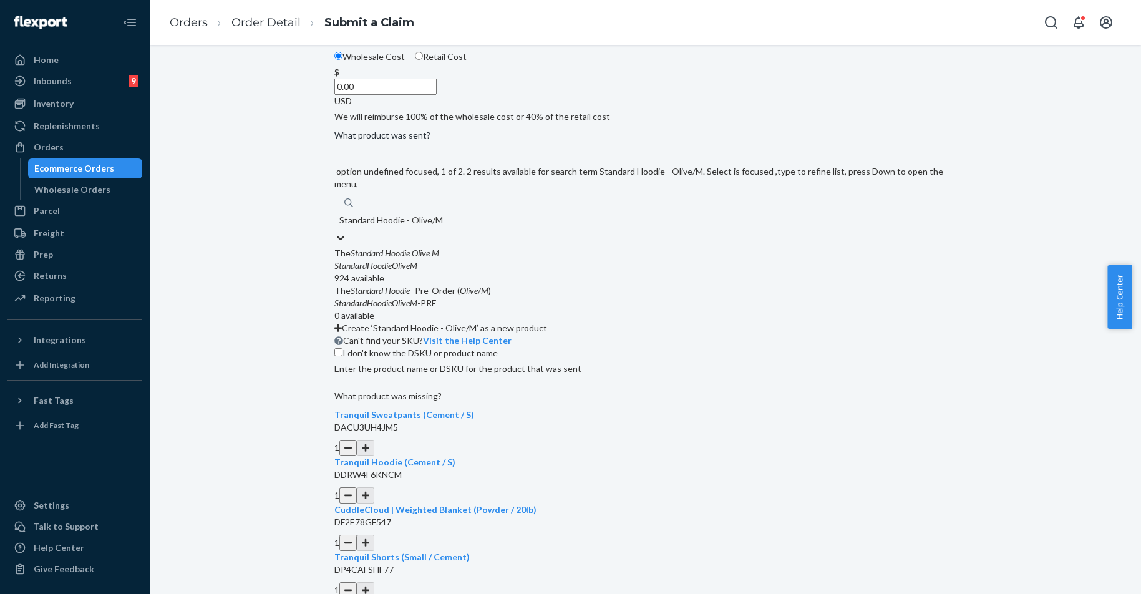
click at [430, 258] on em "Olive" at bounding box center [421, 253] width 18 height 11
click at [444, 226] on input "Standard Hoodie - Olive/M" at bounding box center [391, 220] width 104 height 12
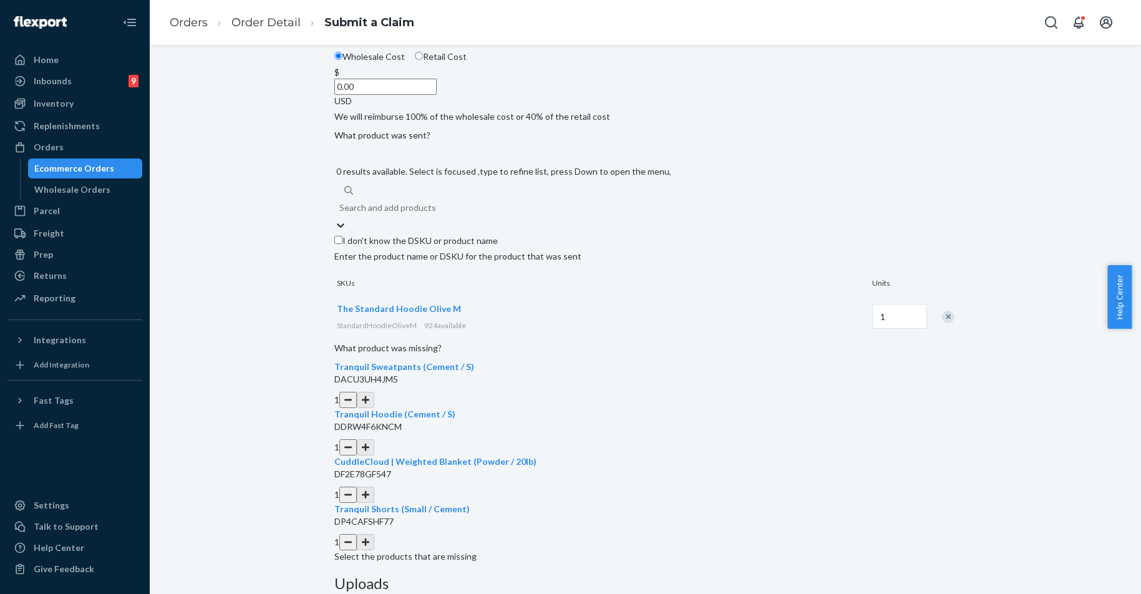
click at [436, 214] on div "Search and add products" at bounding box center [387, 208] width 97 height 12
click at [341, 214] on input "0 results available. Select is focused ,type to refine list, press Down to open…" at bounding box center [339, 208] width 1 height 12
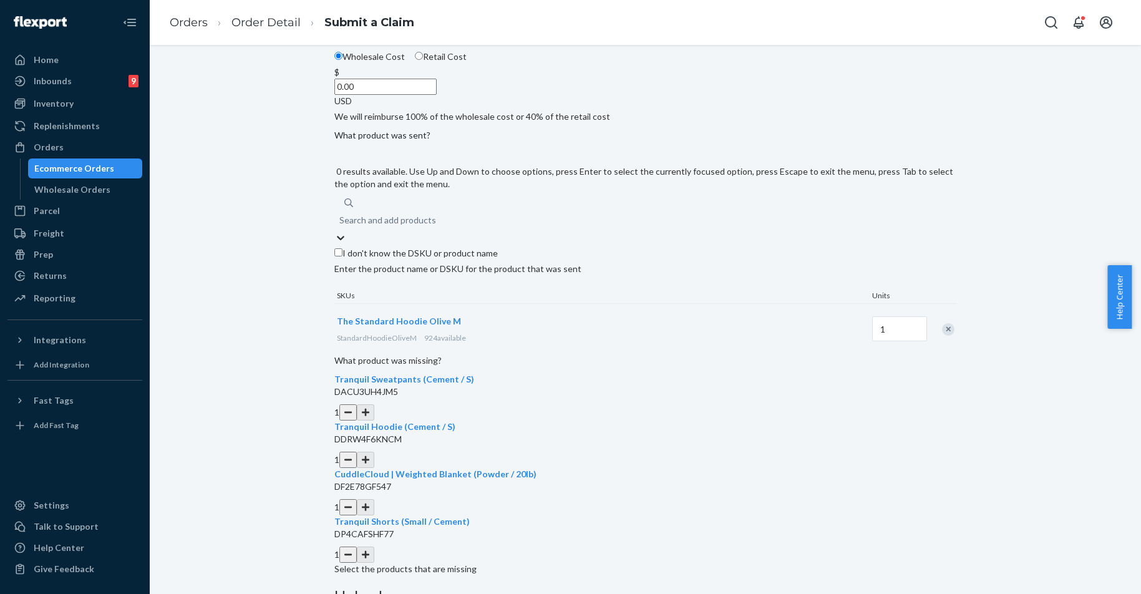
paste input "Standard Sweatpants - Olive/M"
type input "Standard Sweatpants - Olive/M"
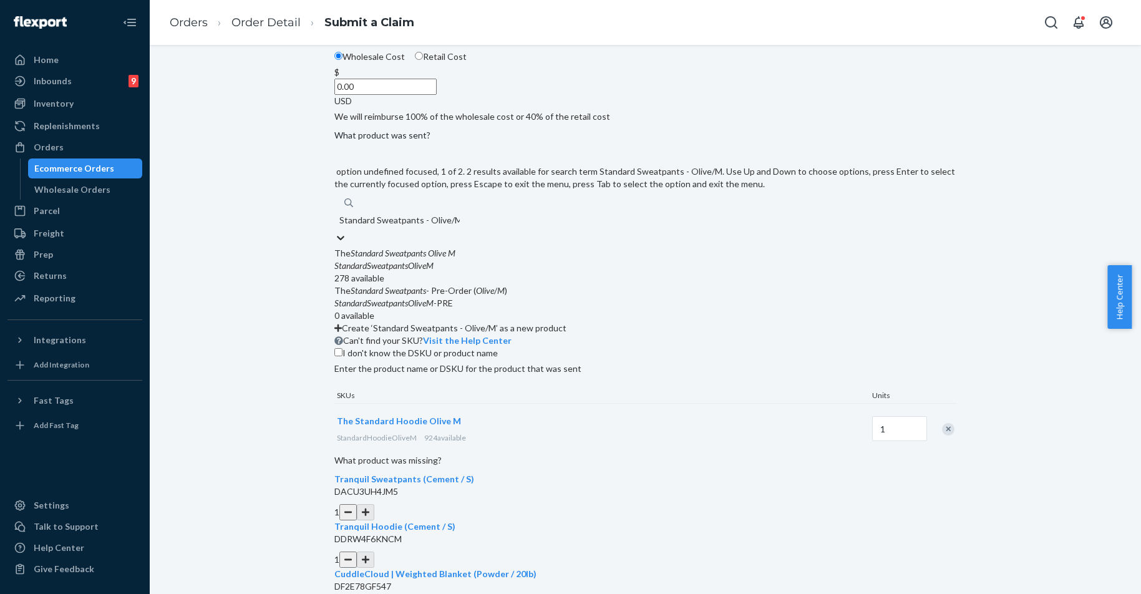
click at [434, 271] on em "StandardSweatpantsOliveM" at bounding box center [383, 265] width 99 height 11
click at [460, 226] on input "Standard Sweatpants - Olive/M" at bounding box center [399, 220] width 120 height 12
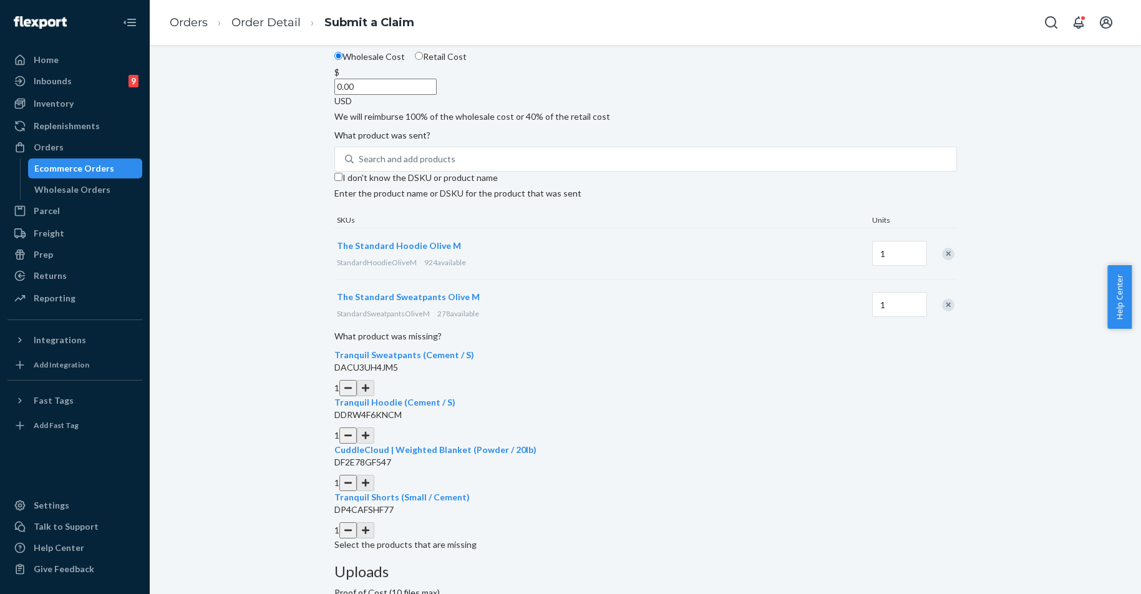
drag, startPoint x: 526, startPoint y: 175, endPoint x: 582, endPoint y: 175, distance: 55.5
click at [582, 107] on div "$ 0.00 USD" at bounding box center [645, 86] width 623 height 41
type input "79.00"
click at [606, 218] on div "Details Flexport Order ID 134967298 Why are you submitting a claim? Incorrect p…" at bounding box center [645, 243] width 623 height 618
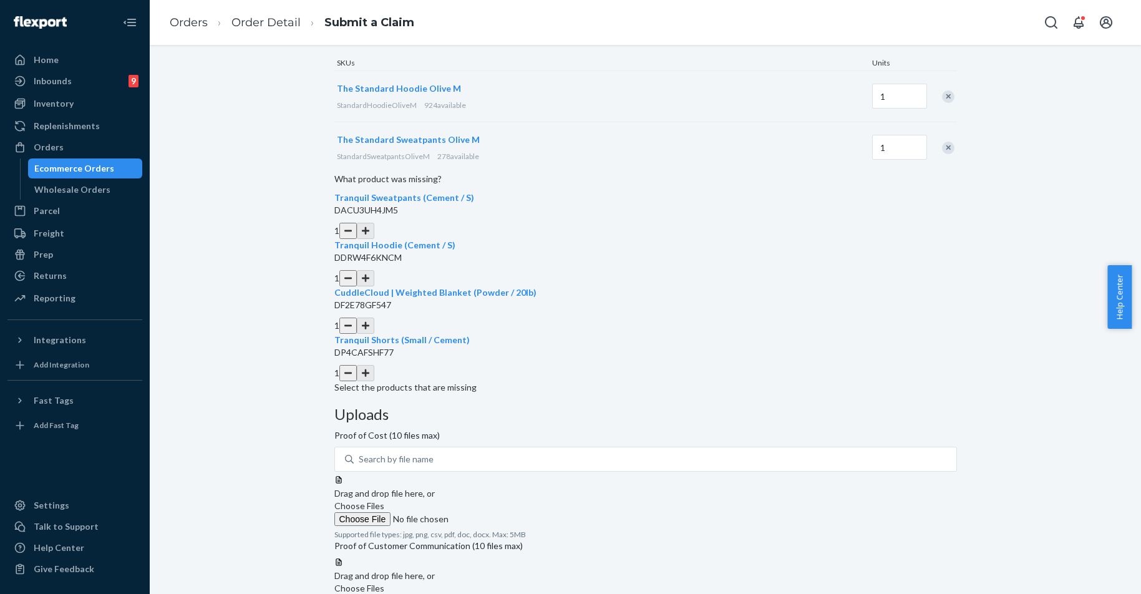
scroll to position [125, 0]
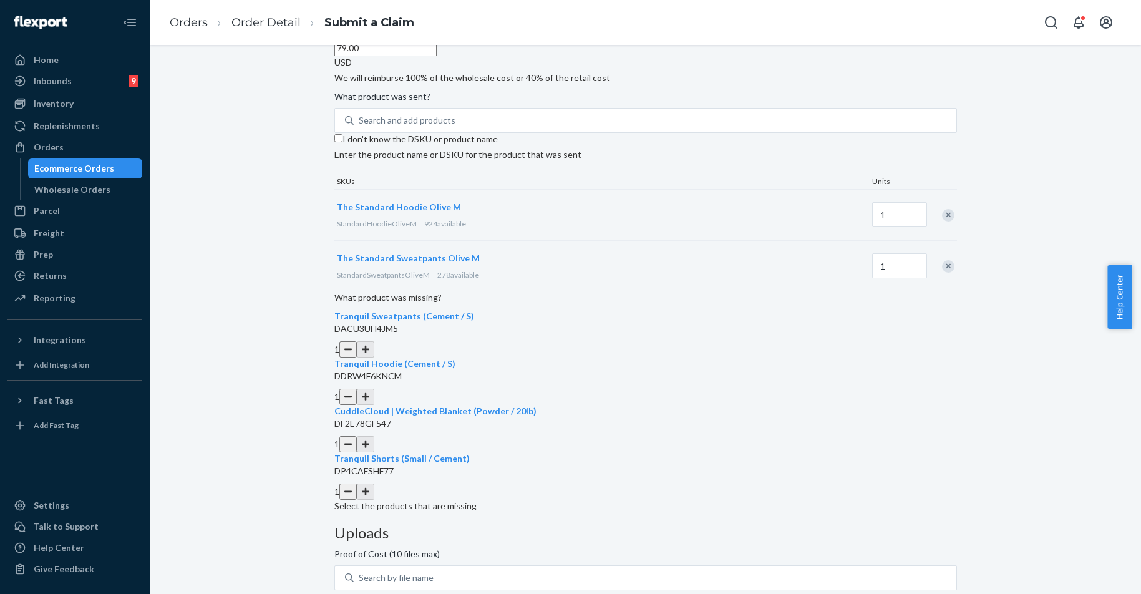
scroll to position [374, 0]
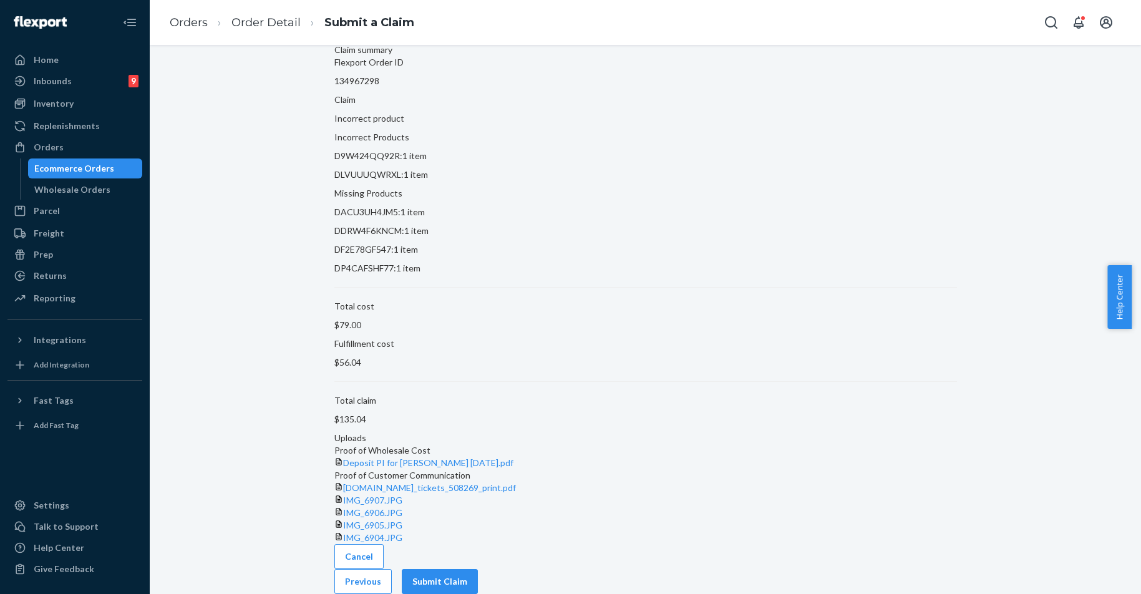
scroll to position [77, 0]
click at [478, 577] on button "Submit Claim" at bounding box center [440, 581] width 76 height 25
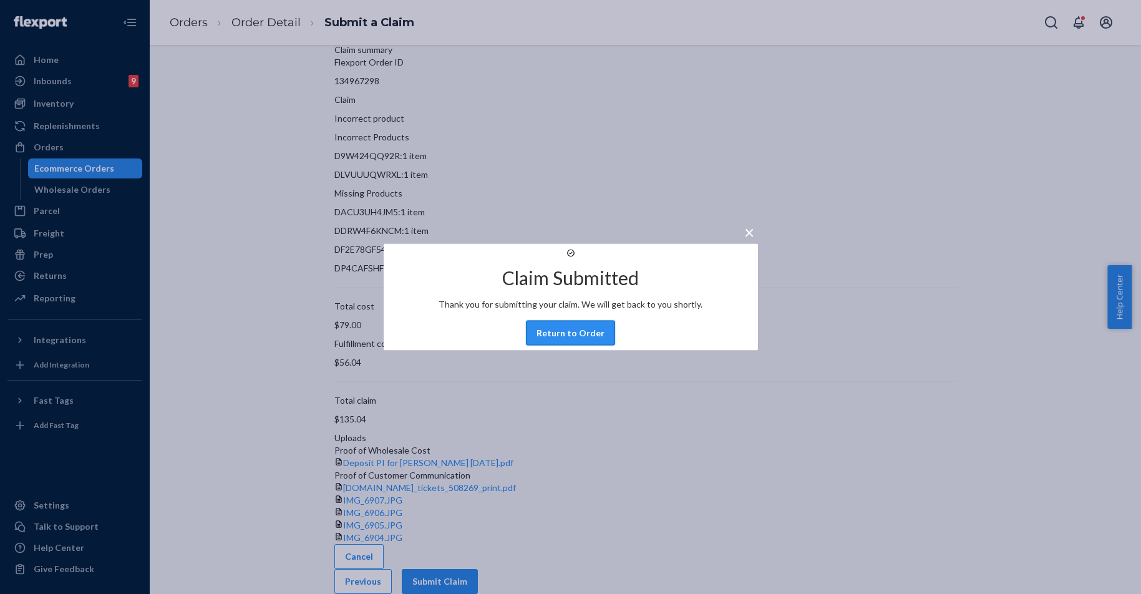
click at [574, 345] on button "Return to Order" at bounding box center [570, 333] width 89 height 25
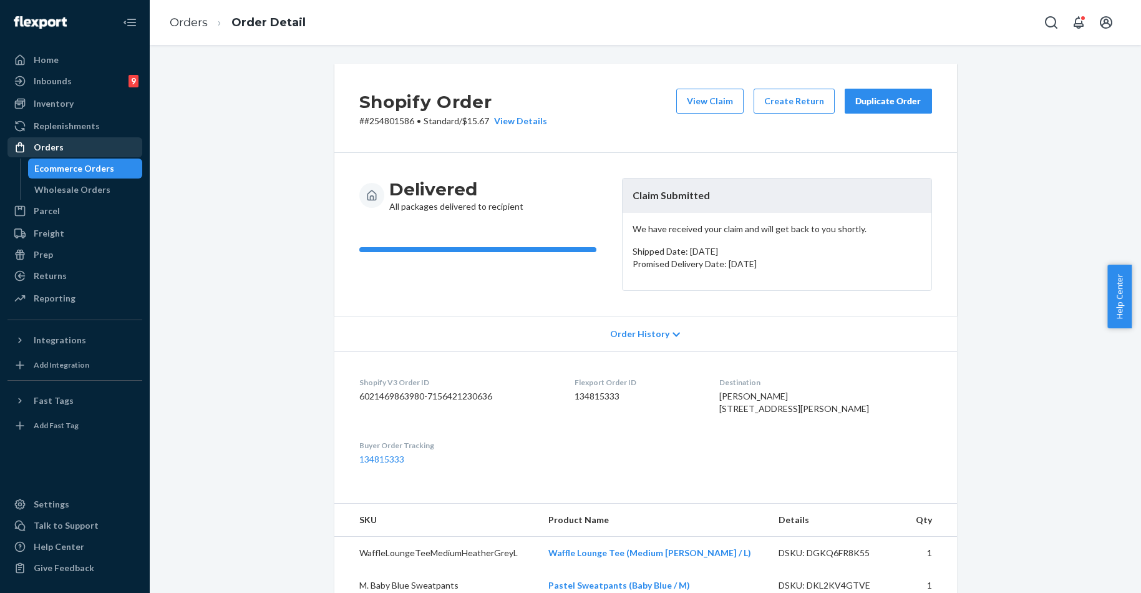
click at [59, 149] on div "Orders" at bounding box center [49, 147] width 30 height 12
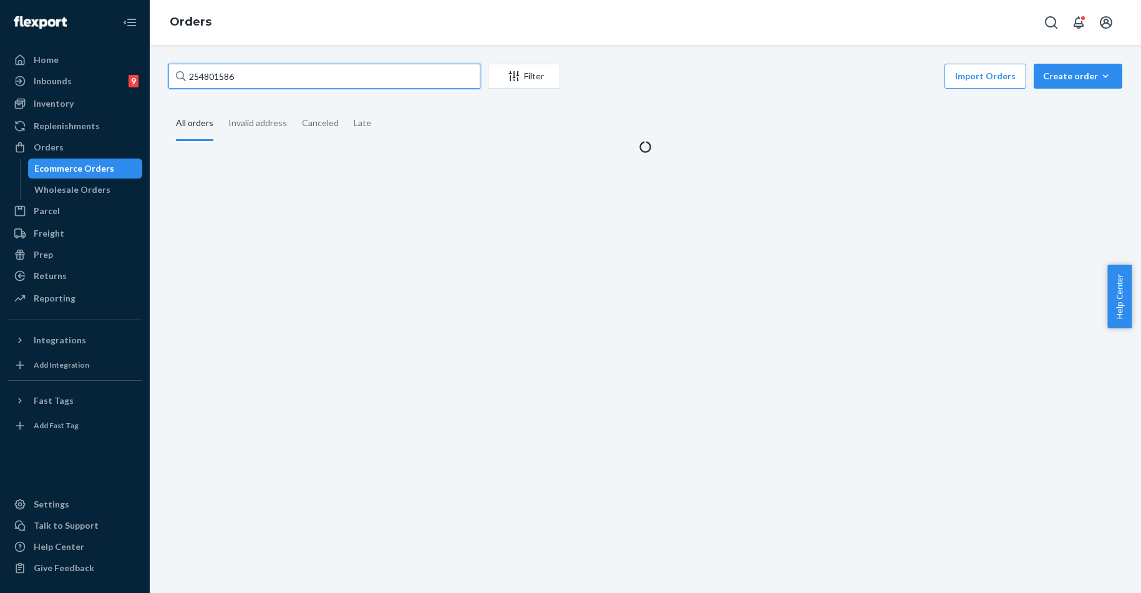
click at [263, 78] on input "254801586" at bounding box center [324, 76] width 312 height 25
paste input "Hi Jalal,"
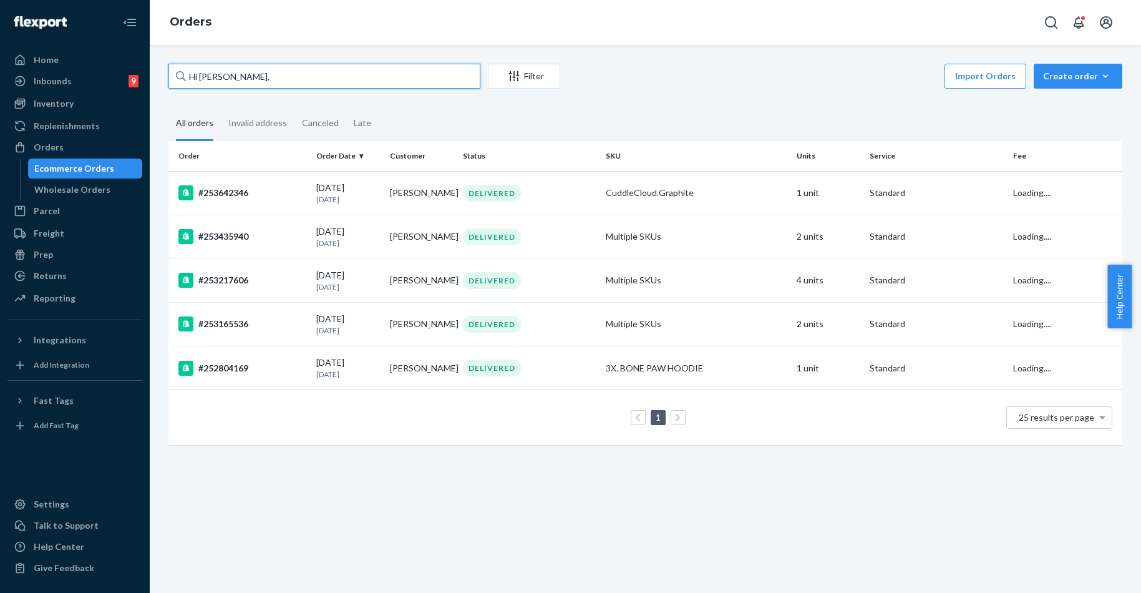
drag, startPoint x: 297, startPoint y: 74, endPoint x: 190, endPoint y: 40, distance: 111.9
click at [2, 40] on div "Home Inbounds 9 Shipping Plans Problems 9 Inventory Products Replenishments Ord…" at bounding box center [570, 296] width 1141 height 593
paste input "254813677"
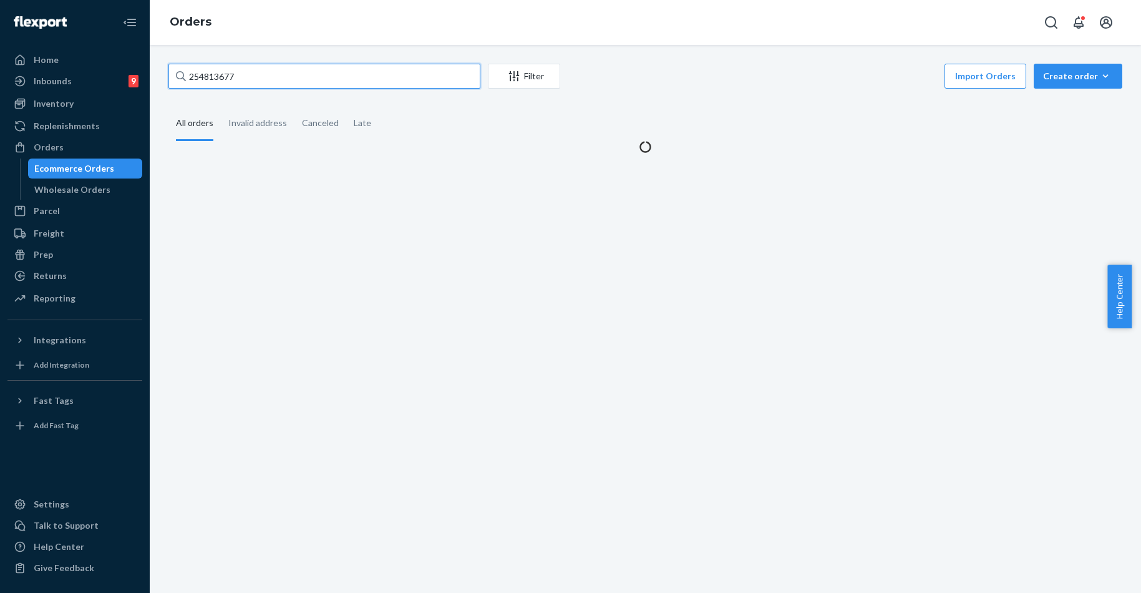
type input "254813677"
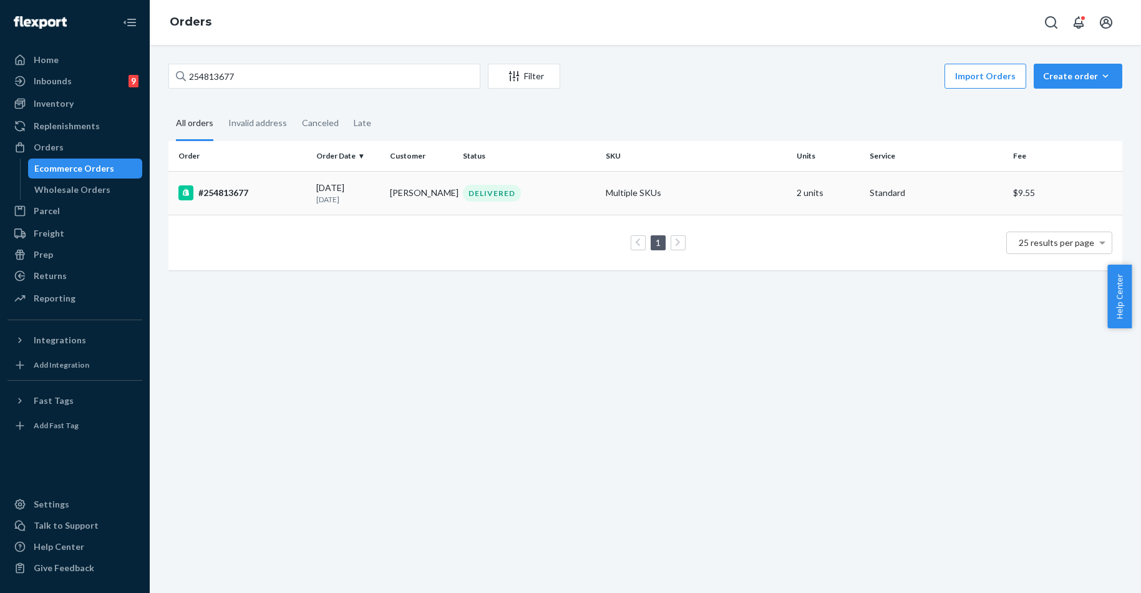
click at [232, 197] on div "#254813677" at bounding box center [242, 192] width 128 height 15
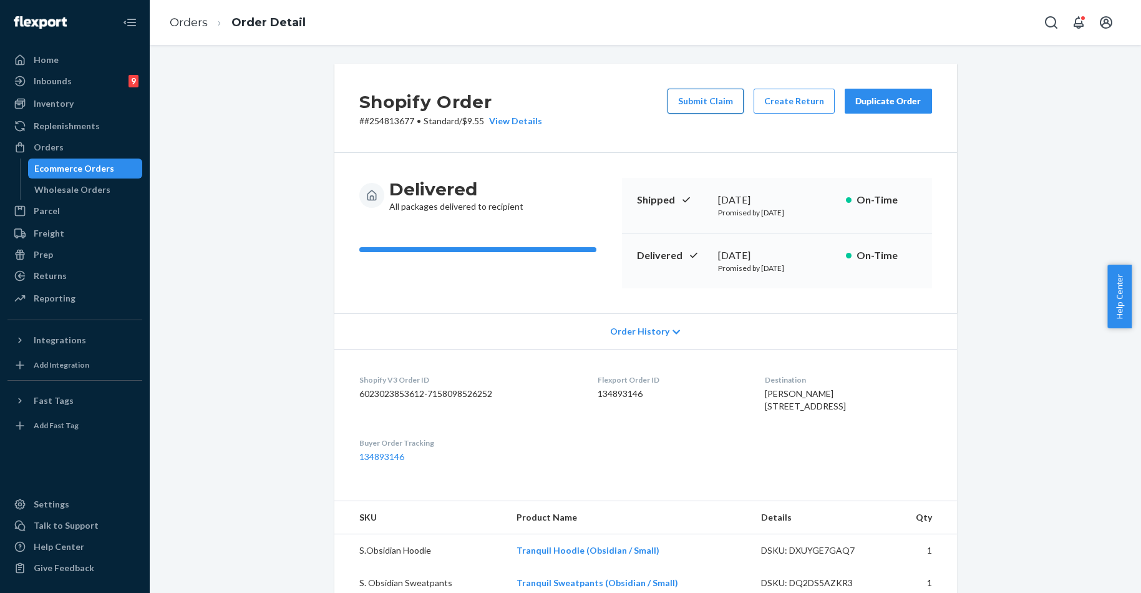
click at [711, 100] on button "Submit Claim" at bounding box center [706, 101] width 76 height 25
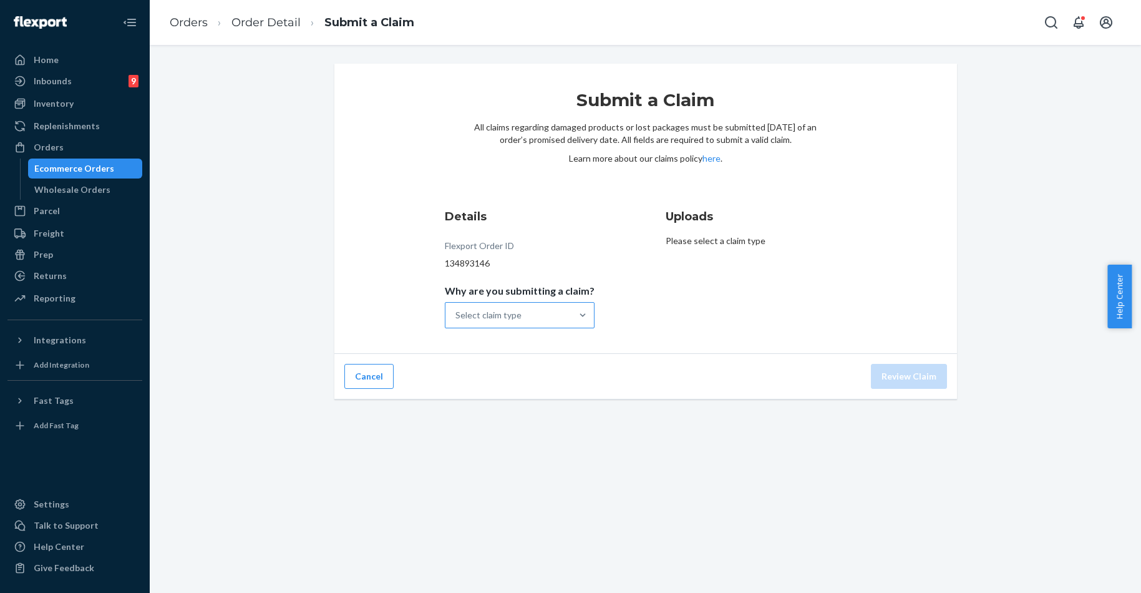
click at [528, 308] on div "Select claim type" at bounding box center [509, 315] width 126 height 25
click at [457, 309] on input "Why are you submitting a claim? Select claim type" at bounding box center [455, 315] width 1 height 12
click at [505, 396] on div "Incorrect product" at bounding box center [519, 395] width 145 height 25
click at [457, 321] on input "Why are you submitting a claim? option Incorrect product focused, 3 of 4. 4 res…" at bounding box center [455, 315] width 1 height 12
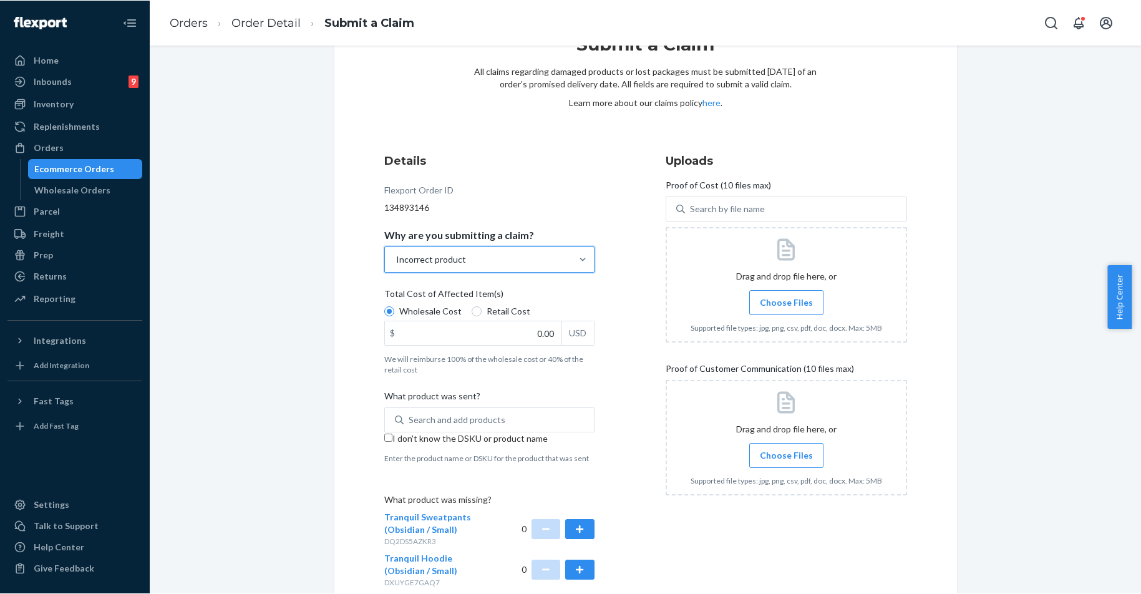
scroll to position [125, 0]
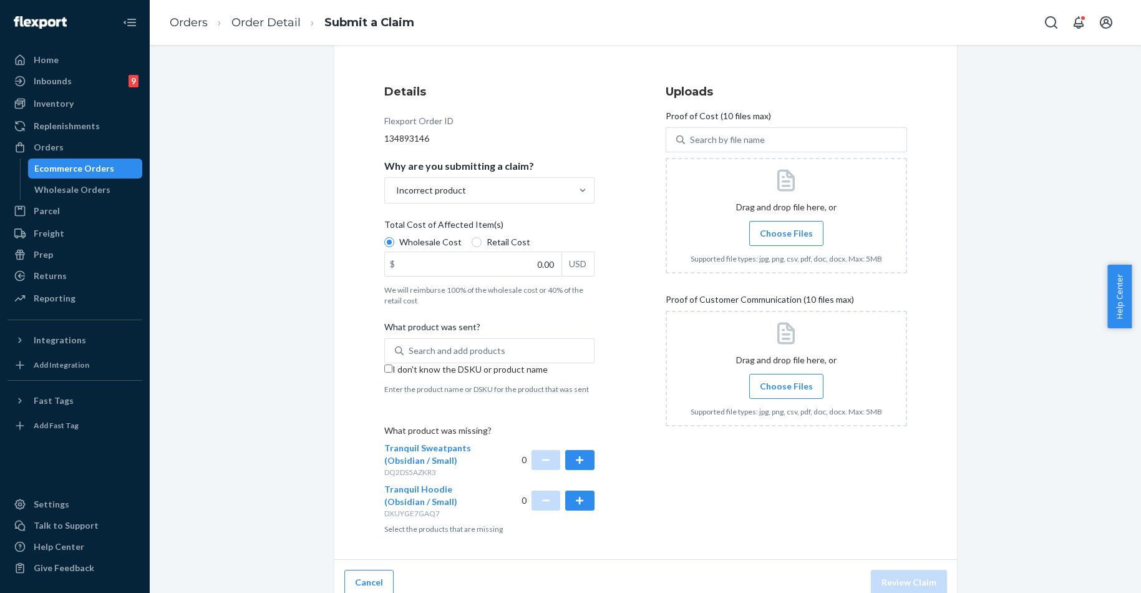
click at [772, 383] on span "Choose Files" at bounding box center [786, 386] width 53 height 12
click at [786, 383] on input "Choose Files" at bounding box center [786, 386] width 1 height 14
click at [781, 389] on span "Choose Files" at bounding box center [786, 386] width 53 height 12
click at [786, 389] on input "Choose Files" at bounding box center [786, 386] width 1 height 14
click at [793, 388] on span "Choose Files" at bounding box center [786, 386] width 53 height 12
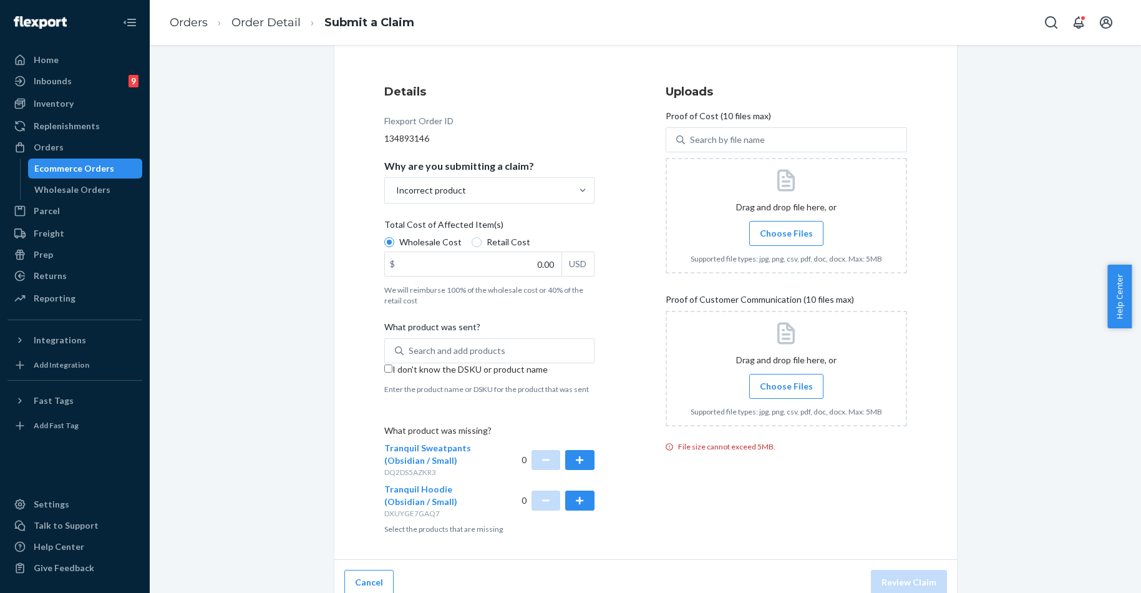
click at [787, 388] on input "Choose Files" at bounding box center [786, 386] width 1 height 14
click at [575, 462] on button "button" at bounding box center [579, 460] width 29 height 20
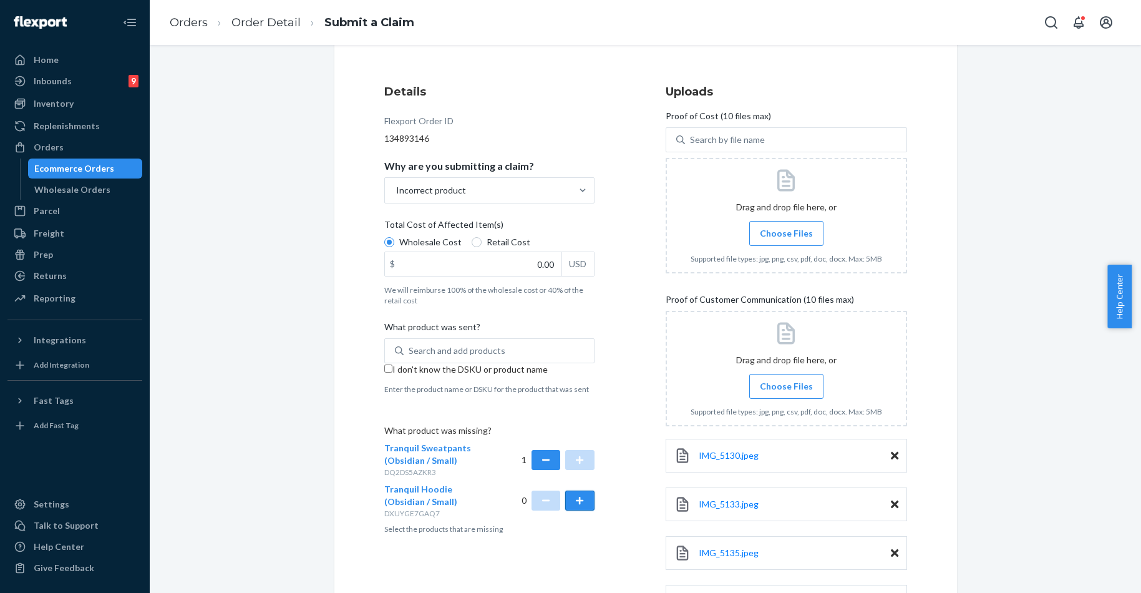
click at [578, 500] on button "button" at bounding box center [579, 500] width 29 height 20
click at [456, 346] on div "Search and add products" at bounding box center [457, 350] width 97 height 12
click at [410, 346] on input "Search and add products" at bounding box center [409, 350] width 1 height 12
paste input "Pastel Zip Hoodie - Peach/XL"
type input "Pastel Zip Hoodie - Peach/XL"
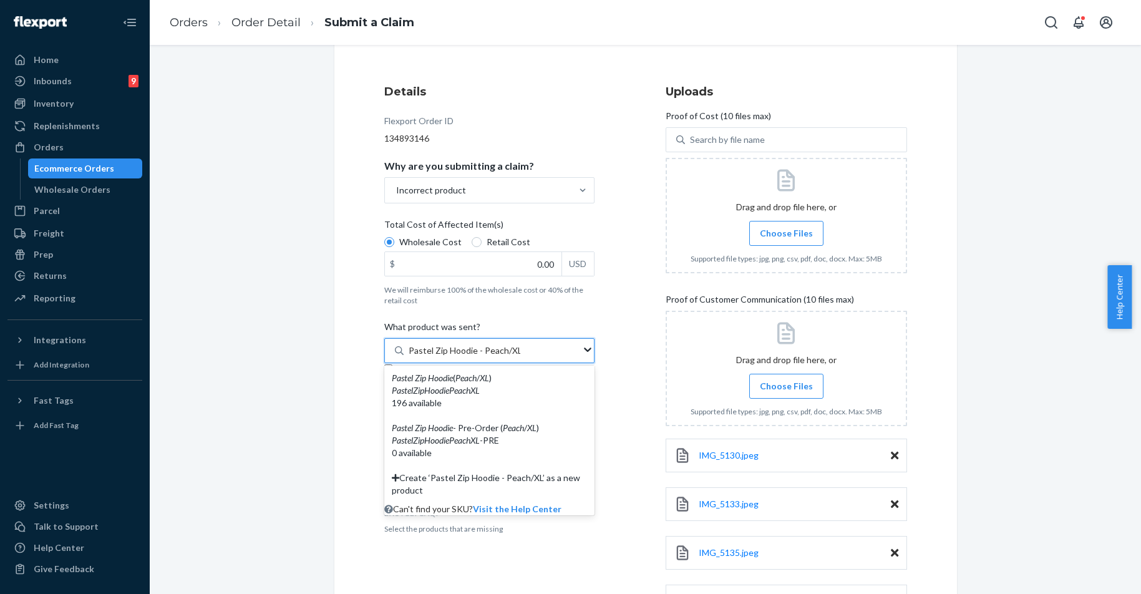
click at [464, 394] on em "PastelZipHoodiePeachXL" at bounding box center [436, 390] width 88 height 11
click at [464, 357] on input "Pastel Zip Hoodie - Peach/XL" at bounding box center [465, 350] width 112 height 12
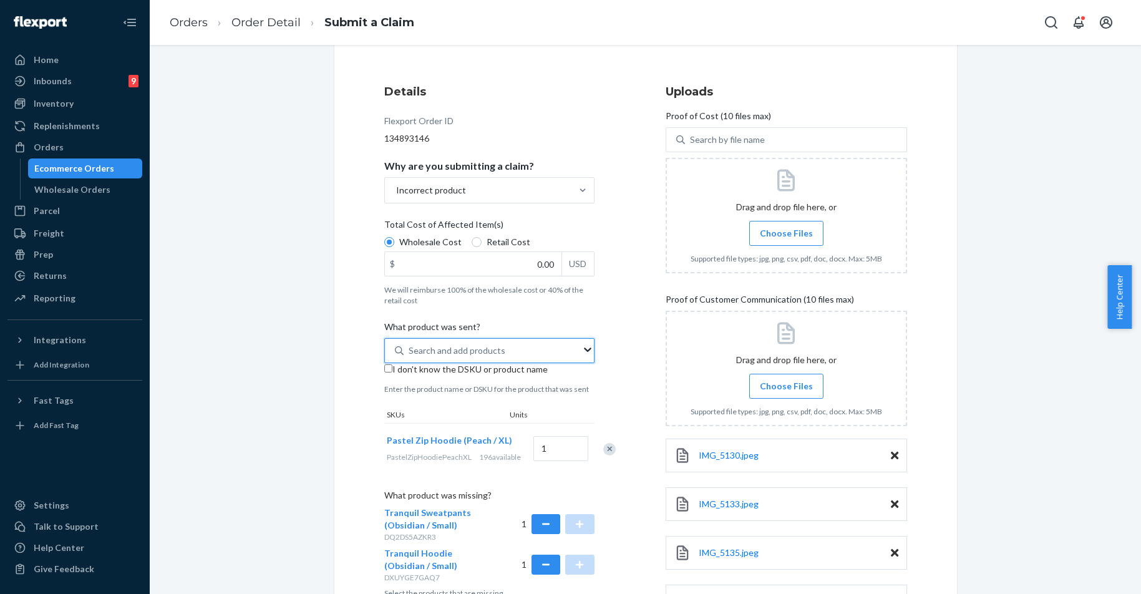
click at [479, 343] on div "Search and add products" at bounding box center [493, 350] width 178 height 22
click at [410, 344] on input "0 results available. Select is focused ,type to refine list, press Down to open…" at bounding box center [409, 350] width 1 height 12
paste input "Pastel Zip Hoodie - Mint/XL"
type input "Pastel Zip Hoodie - Mint/XL"
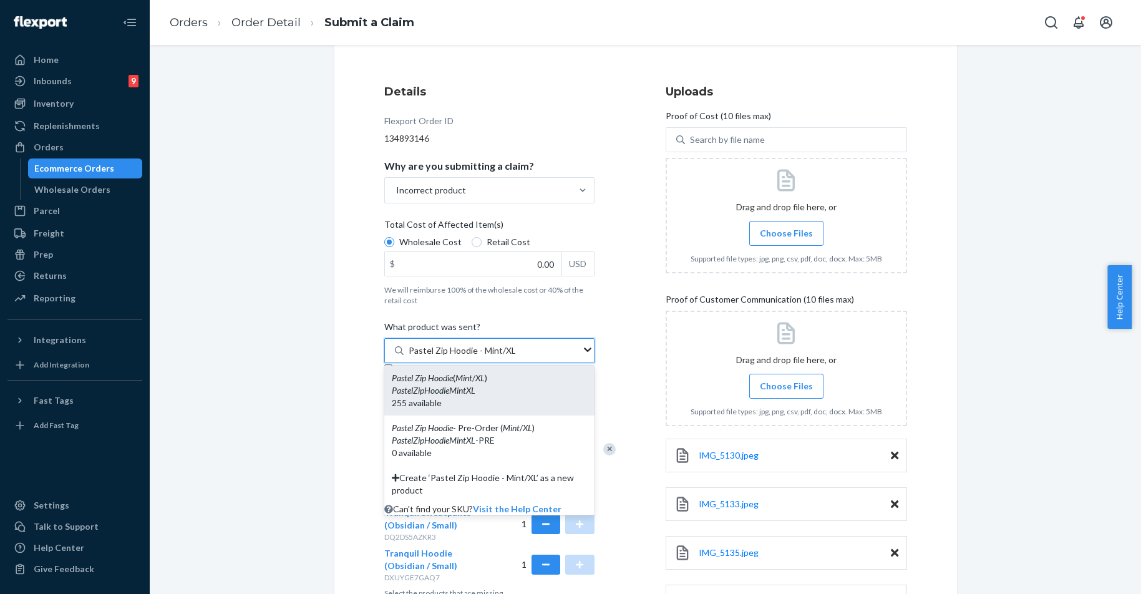
click at [483, 384] on div "Pastel Zip Hoodie ( Mint / XL )" at bounding box center [489, 378] width 195 height 12
click at [483, 357] on input "Pastel Zip Hoodie - Mint/XL" at bounding box center [462, 350] width 107 height 12
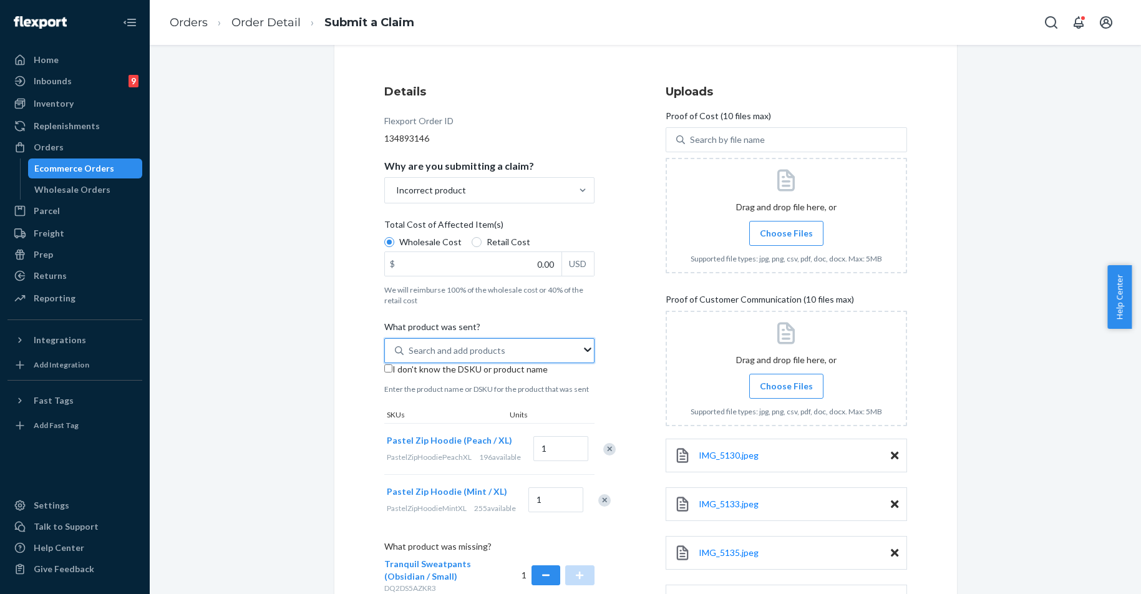
click at [544, 349] on div "Search and add products" at bounding box center [493, 350] width 178 height 22
click at [410, 349] on input "0 results available. Use Up and Down to choose options, press Enter to select t…" at bounding box center [409, 350] width 1 height 12
drag, startPoint x: 507, startPoint y: 266, endPoint x: 600, endPoint y: 263, distance: 92.4
click at [600, 263] on div "Details Flexport Order ID 134893146 Why are you submitting a claim? Incorrect p…" at bounding box center [504, 381] width 241 height 611
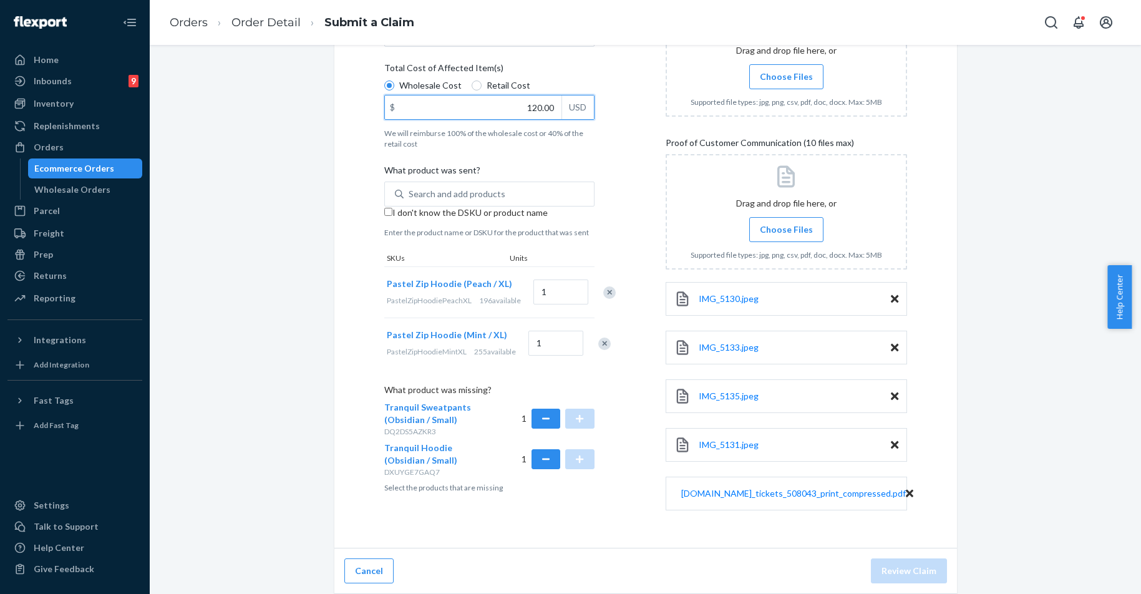
scroll to position [106, 0]
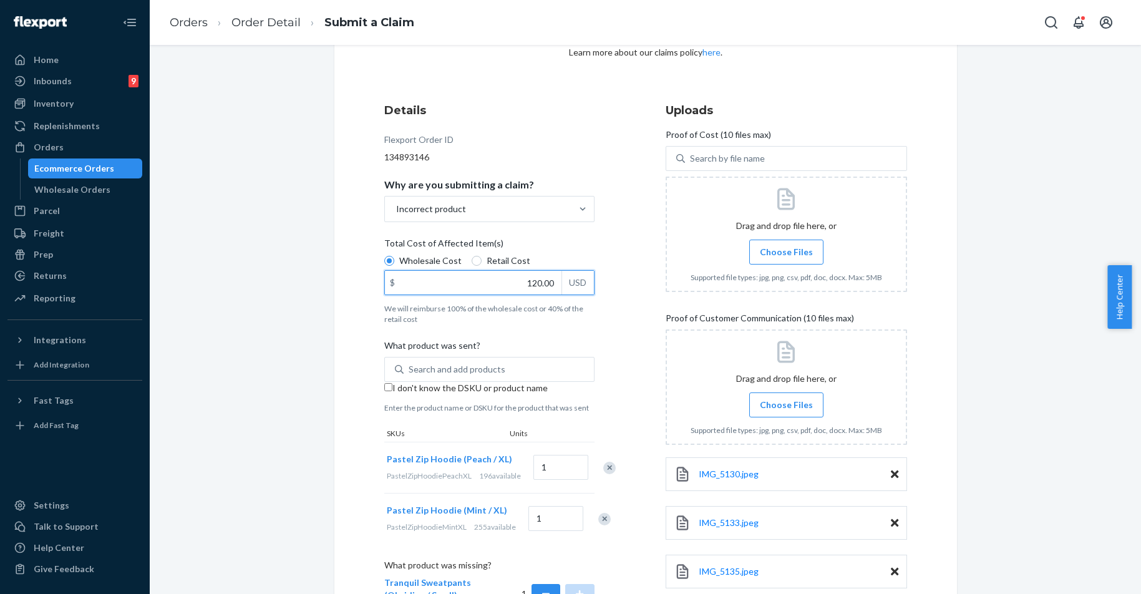
type input "120.00"
click at [776, 254] on span "Choose Files" at bounding box center [786, 252] width 53 height 12
click at [786, 254] on input "Choose Files" at bounding box center [786, 252] width 1 height 14
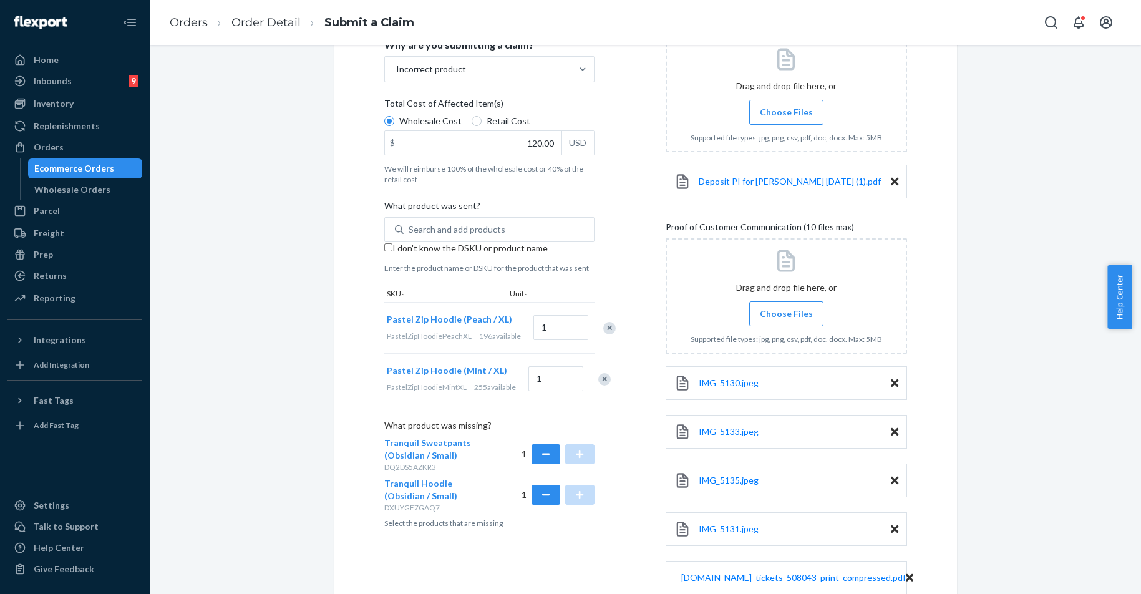
scroll to position [330, 0]
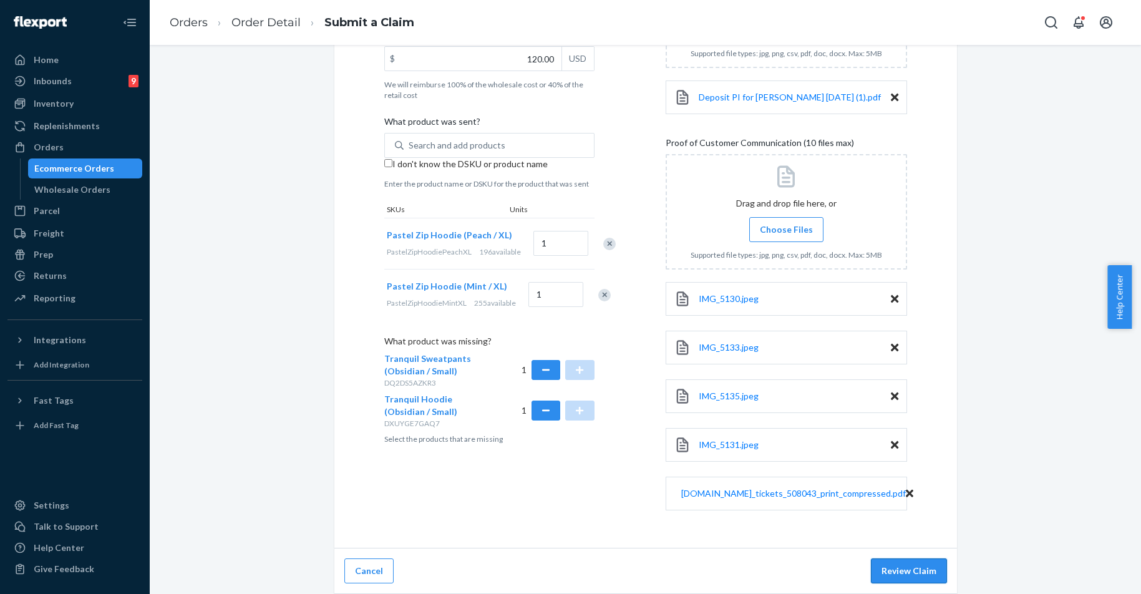
click at [899, 570] on button "Review Claim" at bounding box center [909, 570] width 76 height 25
click at [909, 572] on button "Review Claim" at bounding box center [909, 570] width 76 height 25
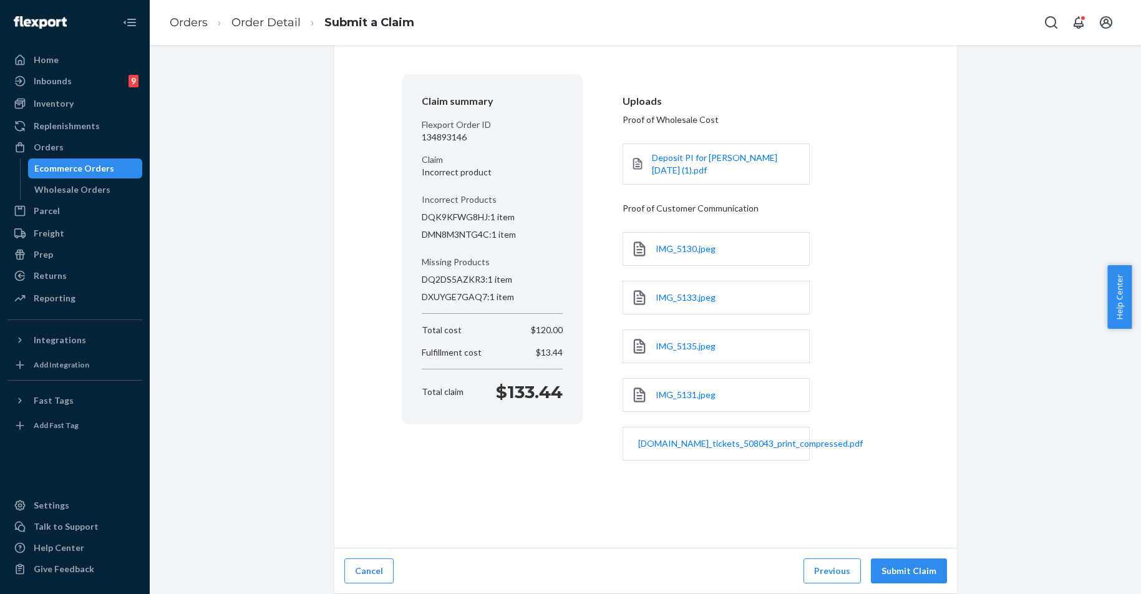
scroll to position [77, 0]
click at [351, 168] on div "Claim Confirmation Claim summary Flexport Order ID 134893146 Claim Incorrect pr…" at bounding box center [645, 268] width 623 height 562
click at [911, 564] on button "Submit Claim" at bounding box center [909, 570] width 76 height 25
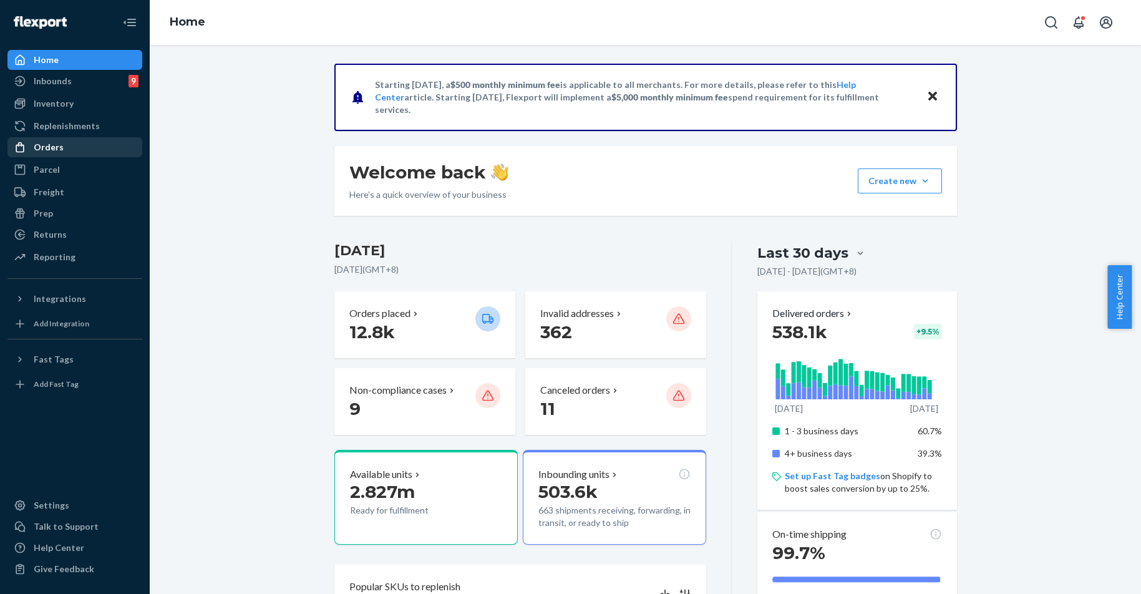
click at [54, 150] on div "Orders" at bounding box center [49, 147] width 30 height 12
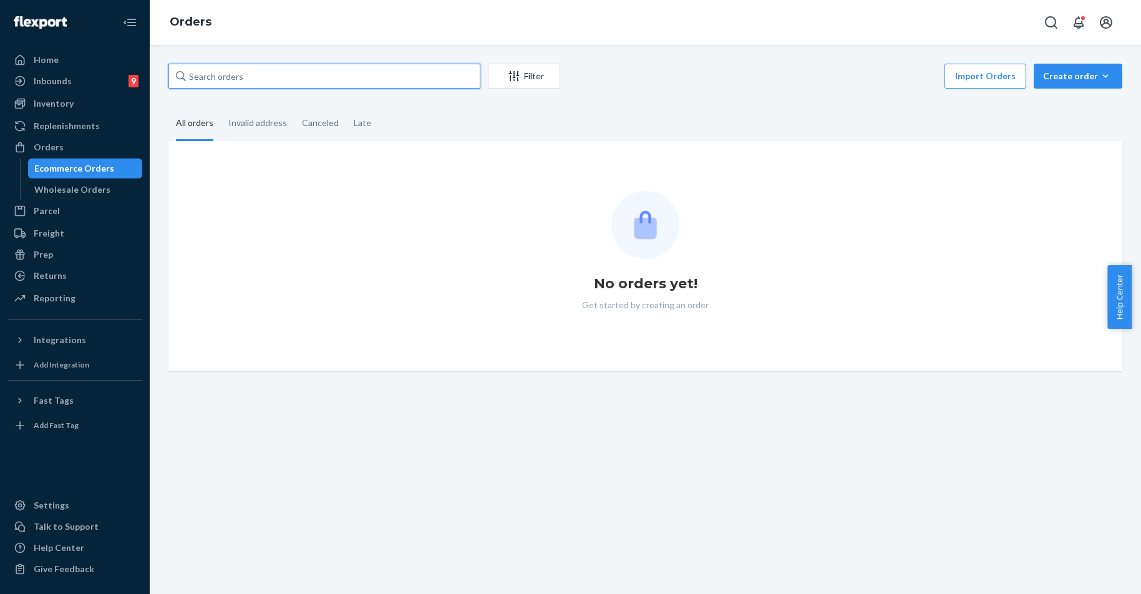
click at [219, 79] on input "text" at bounding box center [324, 76] width 312 height 25
paste input "254813677"
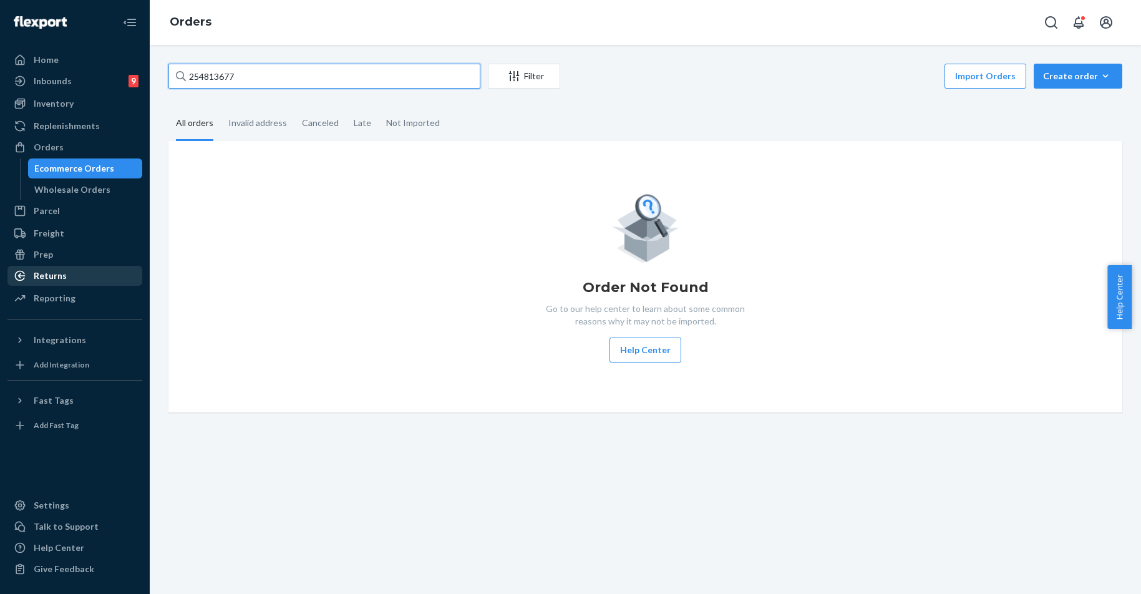
type input "254813677"
click at [74, 274] on div "Returns" at bounding box center [75, 275] width 132 height 17
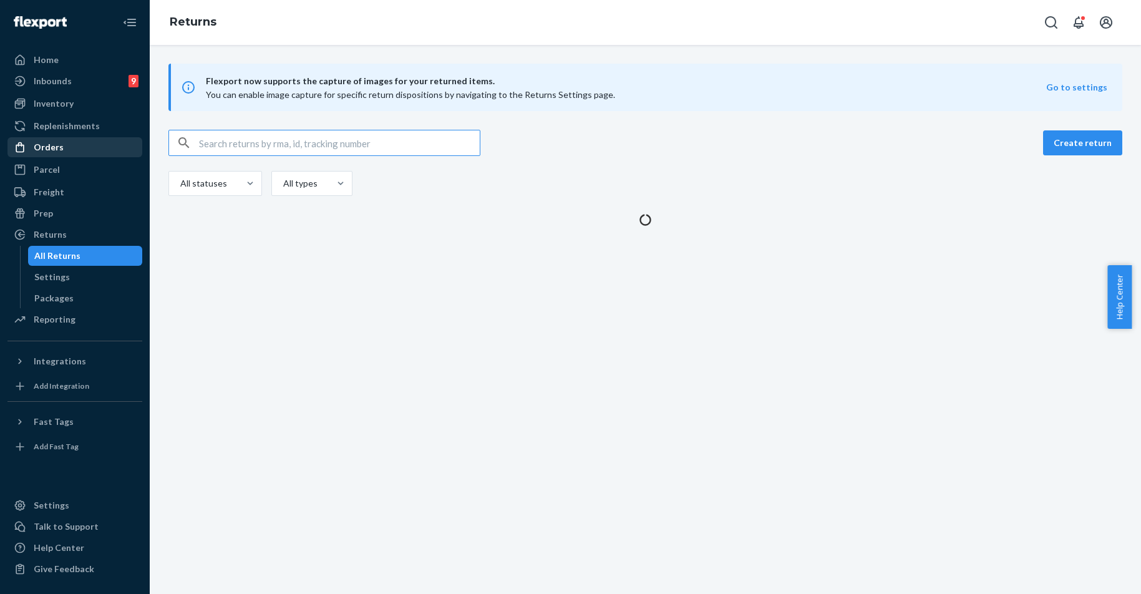
click at [56, 142] on div "Orders" at bounding box center [49, 147] width 30 height 12
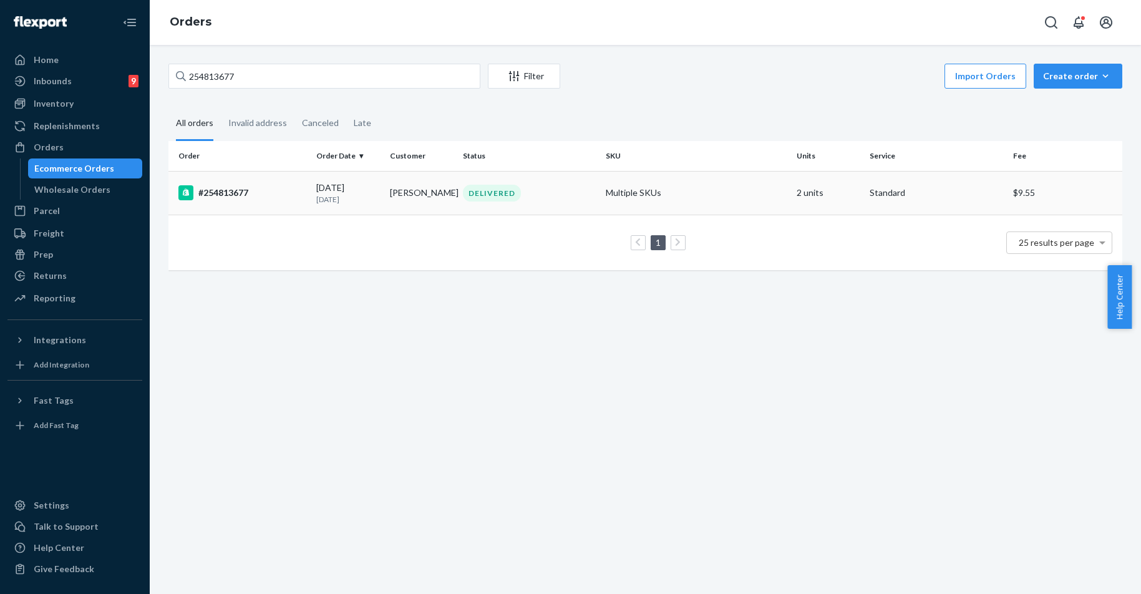
click at [261, 196] on div "#254813677" at bounding box center [242, 192] width 128 height 15
